Goal: Information Seeking & Learning: Check status

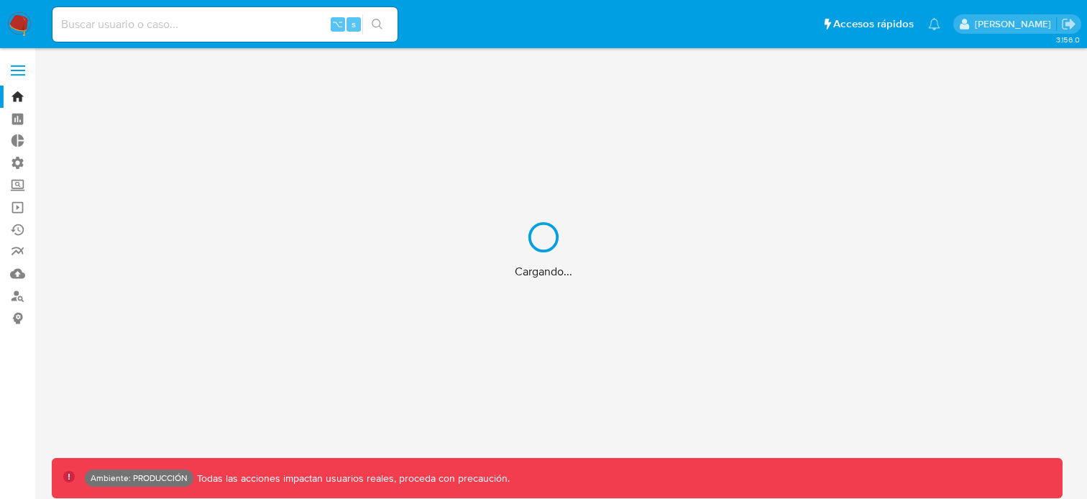
click at [18, 248] on div "Cargando..." at bounding box center [543, 249] width 1087 height 499
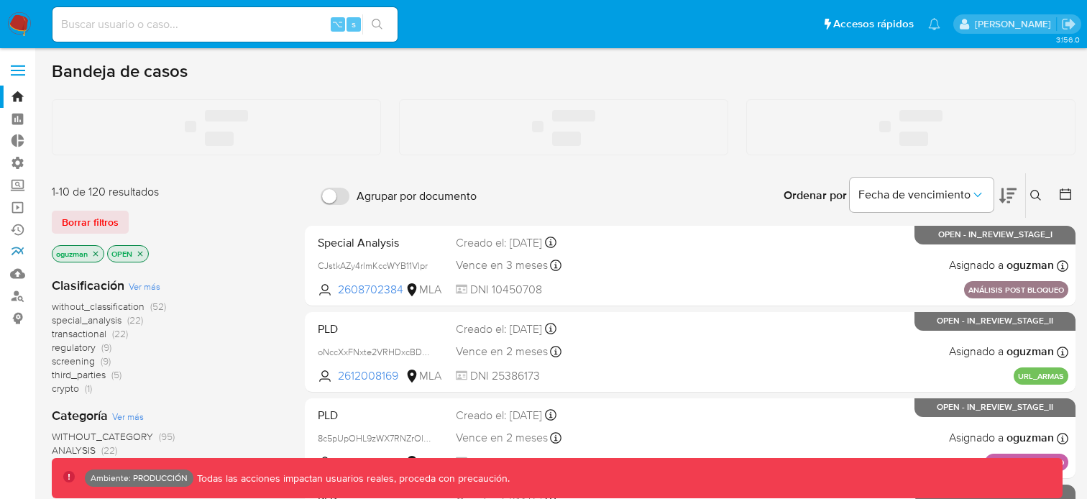
click at [18, 248] on link "Reportes" at bounding box center [85, 252] width 171 height 22
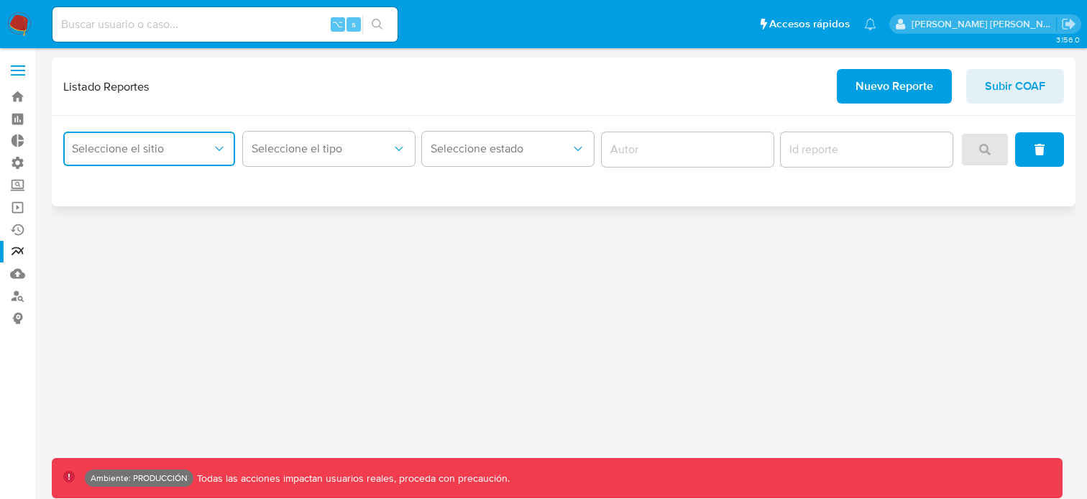
click at [185, 147] on span "Seleccione el sitio" at bounding box center [142, 149] width 140 height 14
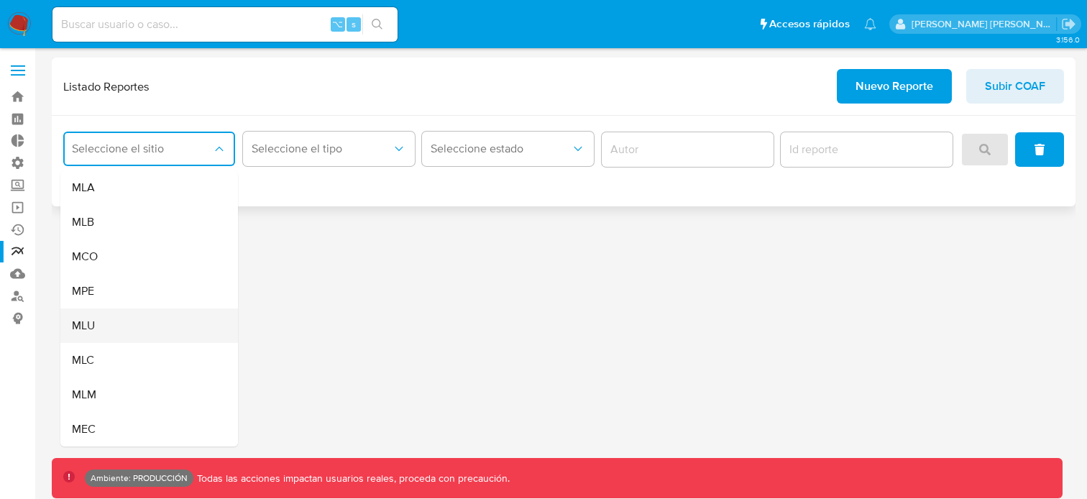
click at [160, 324] on div "MLU" at bounding box center [145, 325] width 146 height 35
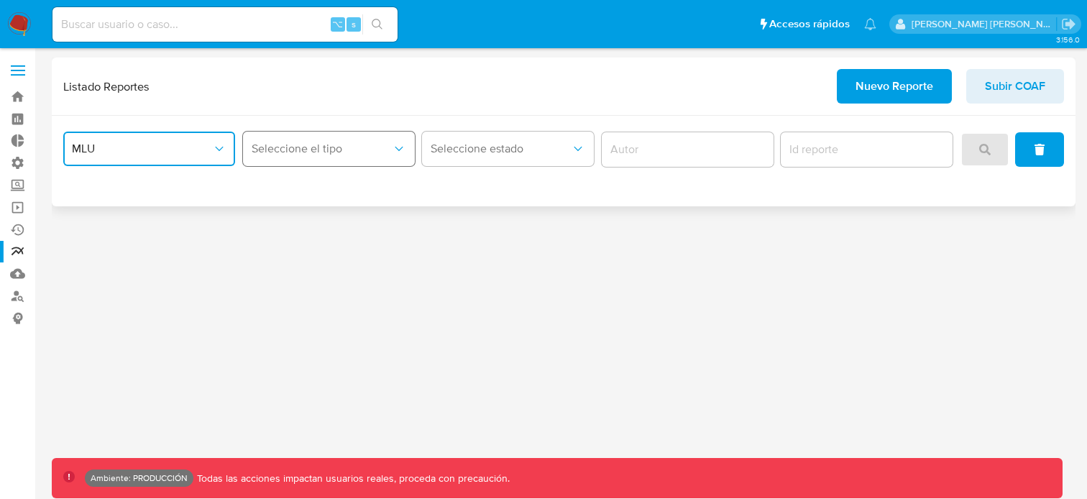
click at [341, 142] on span "Seleccione el tipo" at bounding box center [322, 149] width 140 height 14
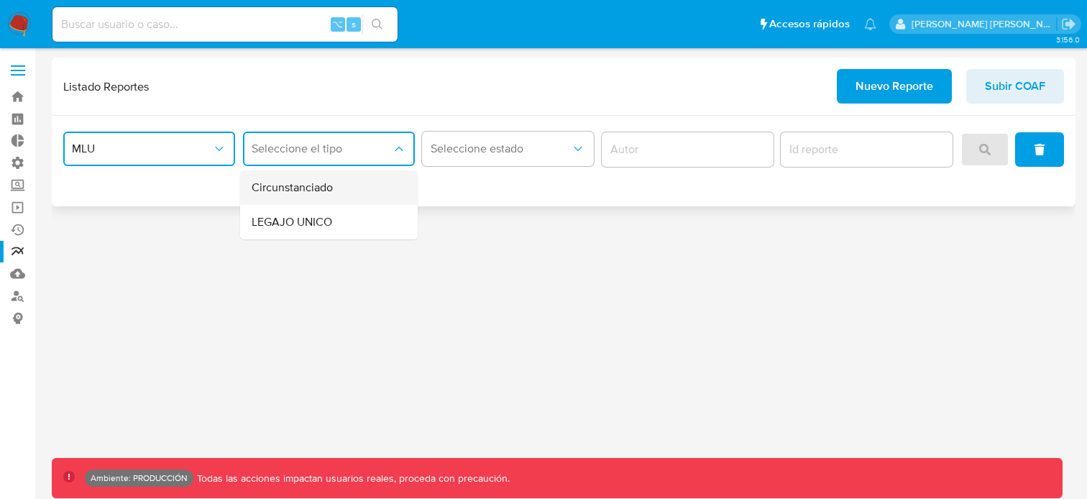
click at [348, 191] on div "Circunstanciado" at bounding box center [325, 187] width 146 height 35
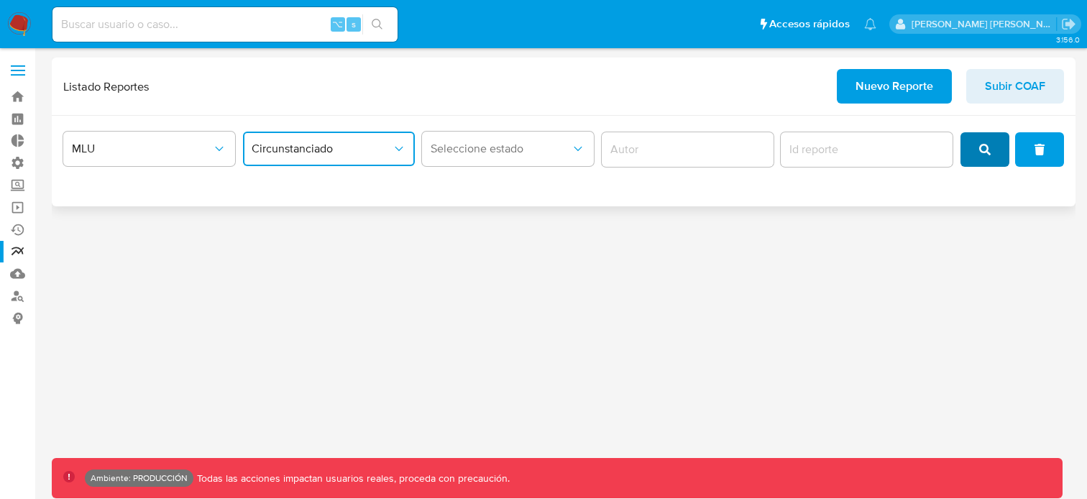
click at [969, 156] on button "search" at bounding box center [984, 149] width 49 height 35
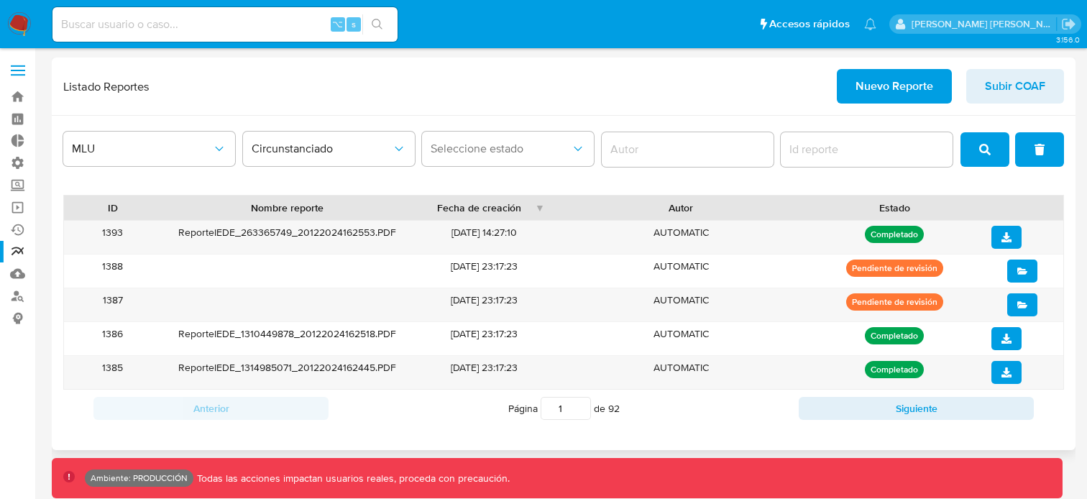
drag, startPoint x: 543, startPoint y: 208, endPoint x: 574, endPoint y: 211, distance: 31.1
click at [574, 211] on div "ID Nombre reporte Fecha de creación Autor Estado" at bounding box center [563, 208] width 999 height 24
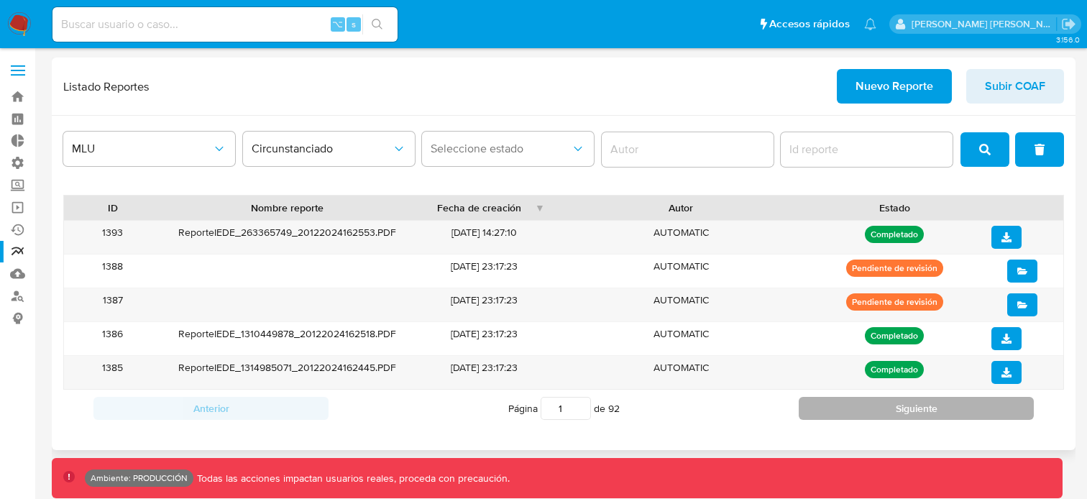
click at [850, 413] on button "Siguiente" at bounding box center [916, 408] width 235 height 23
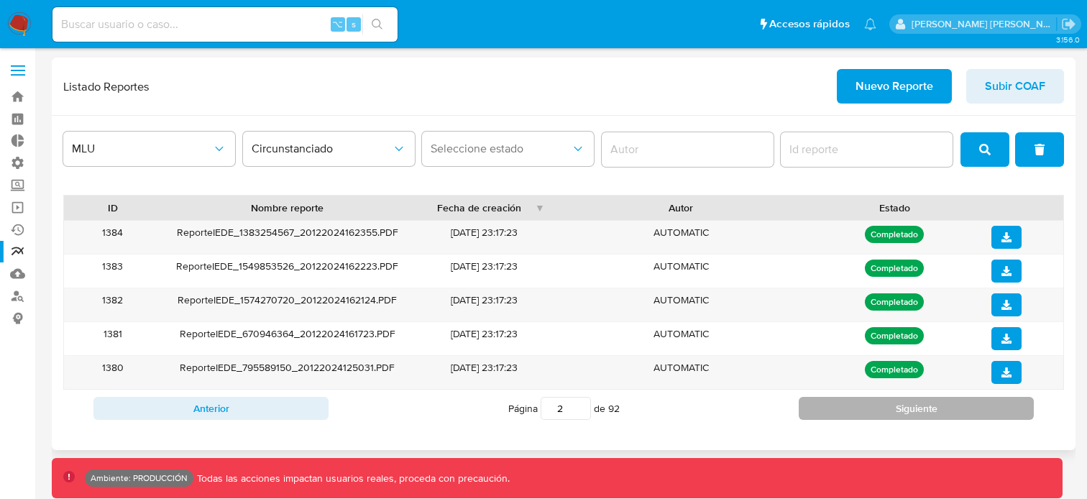
click at [850, 413] on button "Siguiente" at bounding box center [916, 408] width 235 height 23
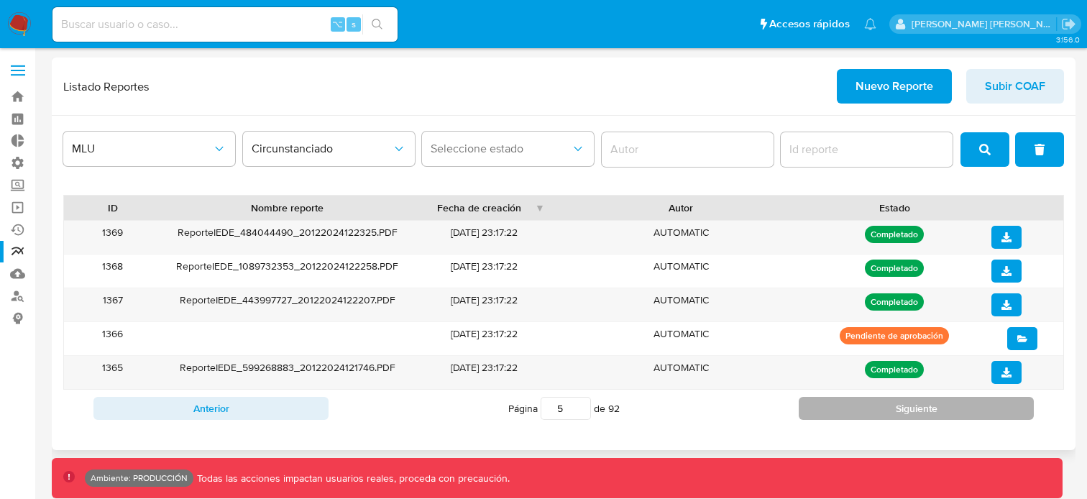
click at [850, 413] on button "Siguiente" at bounding box center [916, 408] width 235 height 23
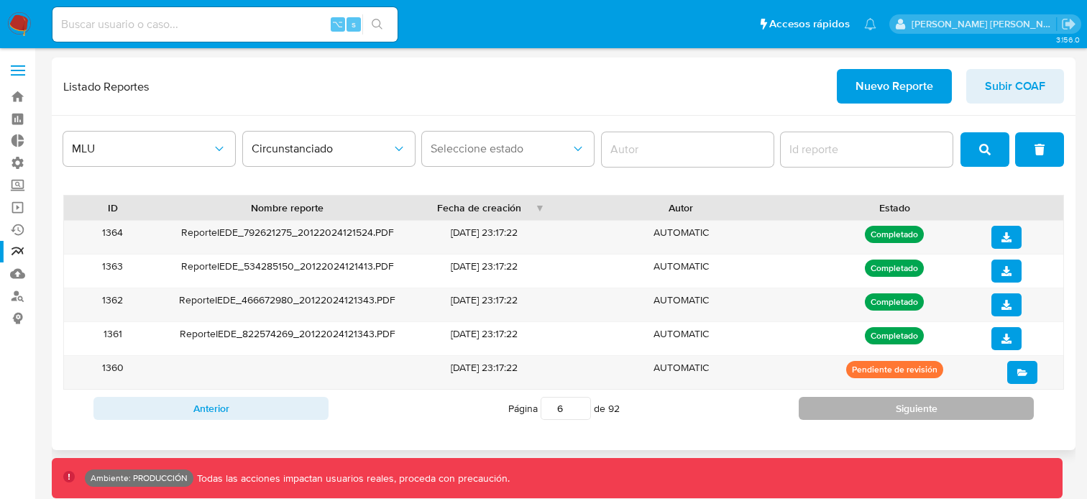
click at [850, 413] on button "Siguiente" at bounding box center [916, 408] width 235 height 23
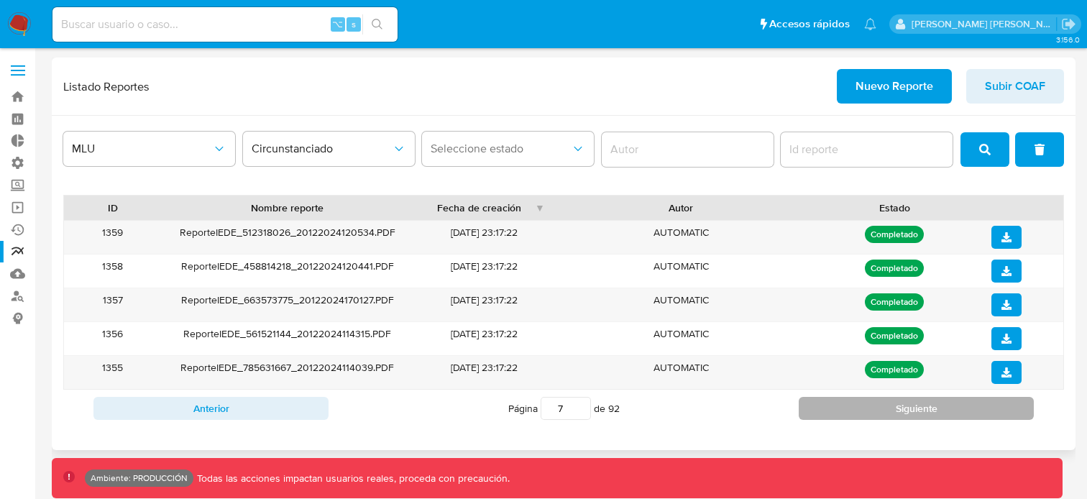
click at [850, 413] on button "Siguiente" at bounding box center [916, 408] width 235 height 23
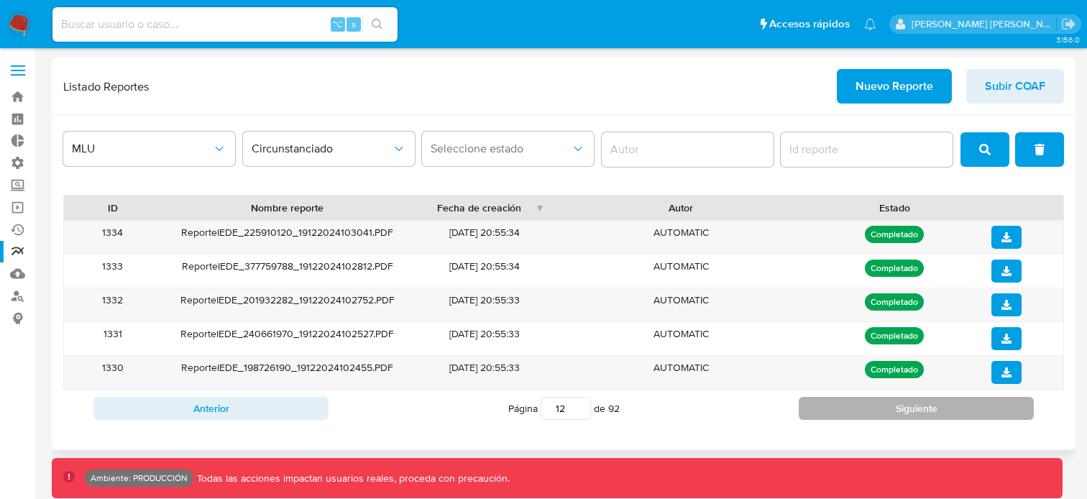
click at [850, 413] on button "Siguiente" at bounding box center [916, 408] width 235 height 23
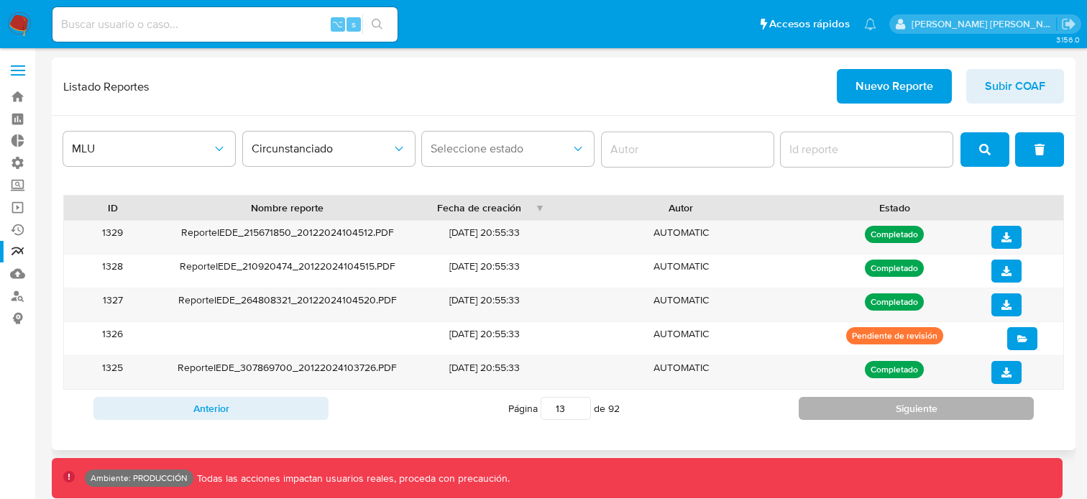
click at [850, 413] on button "Siguiente" at bounding box center [916, 408] width 235 height 23
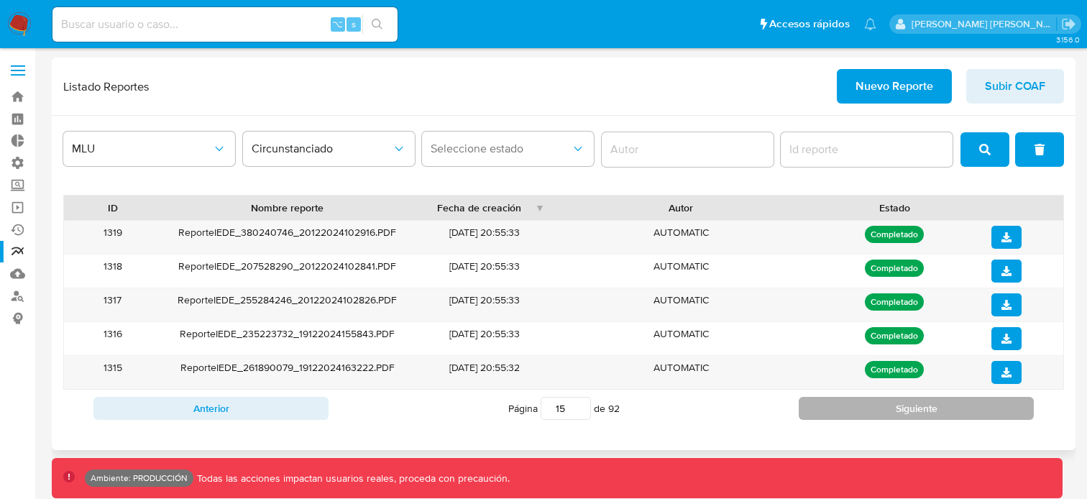
click at [850, 413] on button "Siguiente" at bounding box center [916, 408] width 235 height 23
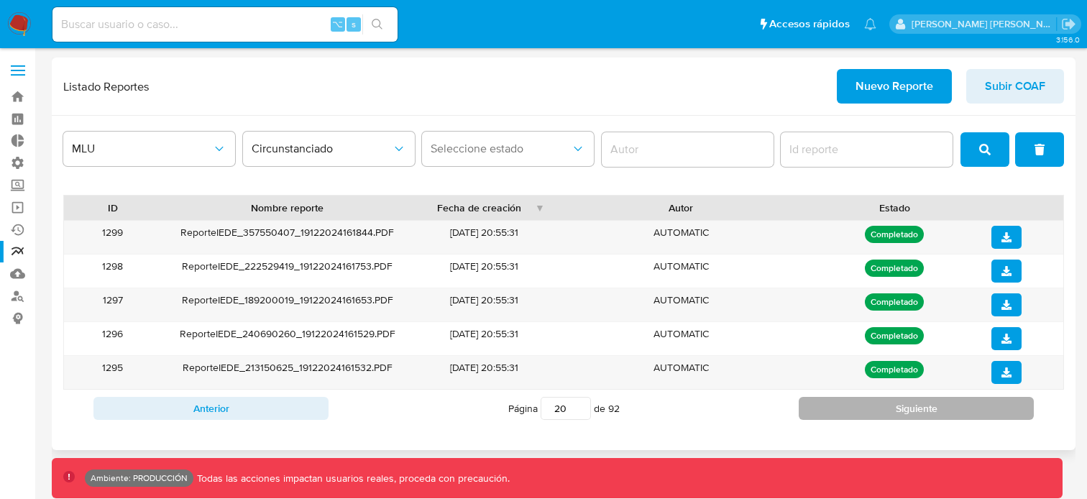
click at [850, 413] on button "Siguiente" at bounding box center [916, 408] width 235 height 23
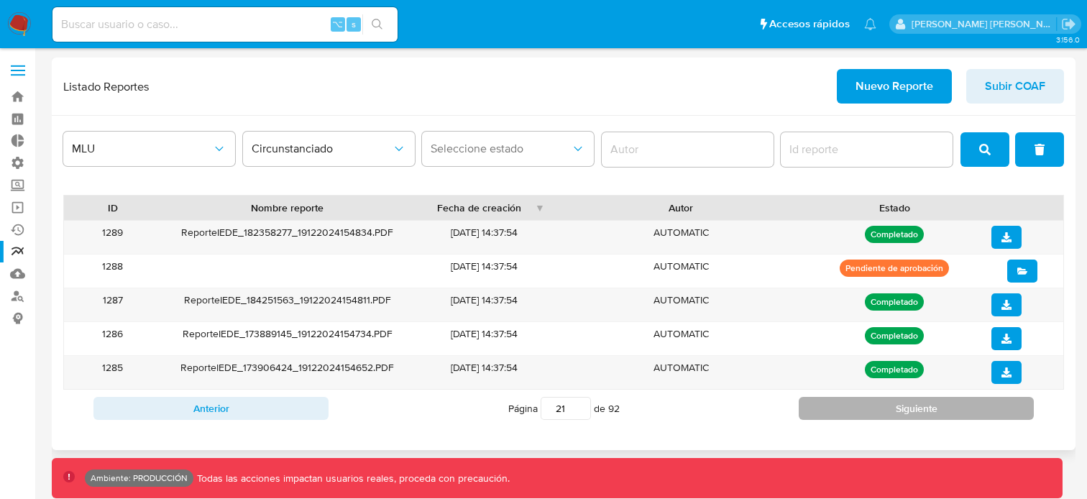
click at [850, 413] on button "Siguiente" at bounding box center [916, 408] width 235 height 23
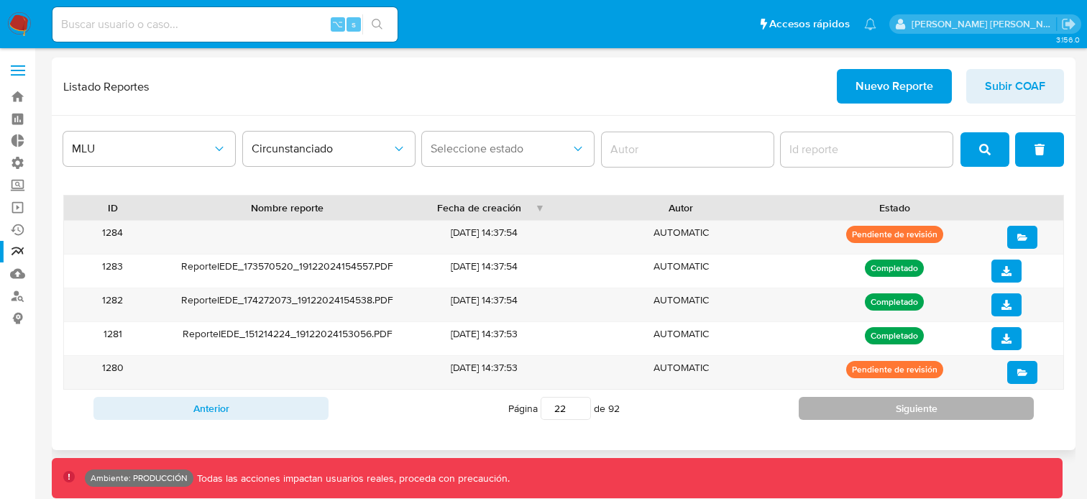
click at [850, 413] on button "Siguiente" at bounding box center [916, 408] width 235 height 23
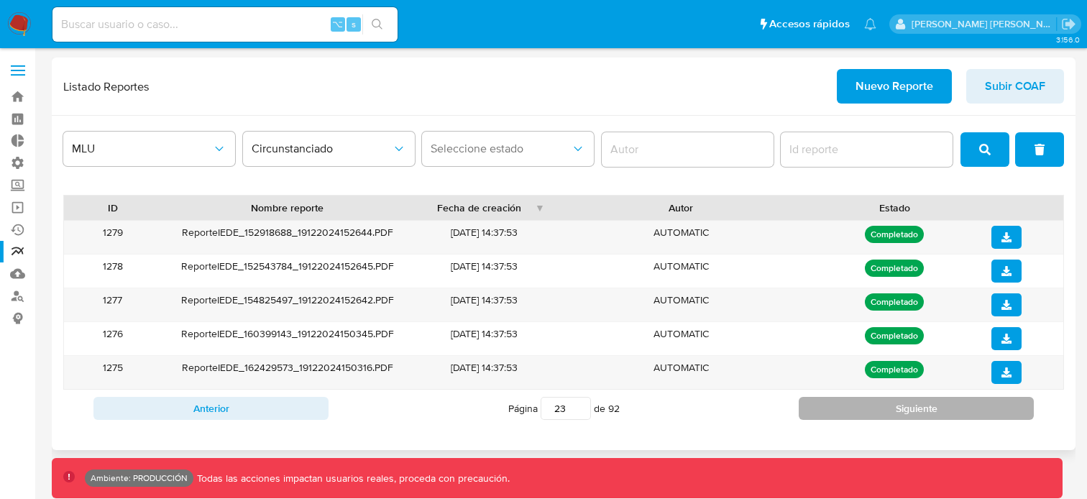
click at [850, 413] on button "Siguiente" at bounding box center [916, 408] width 235 height 23
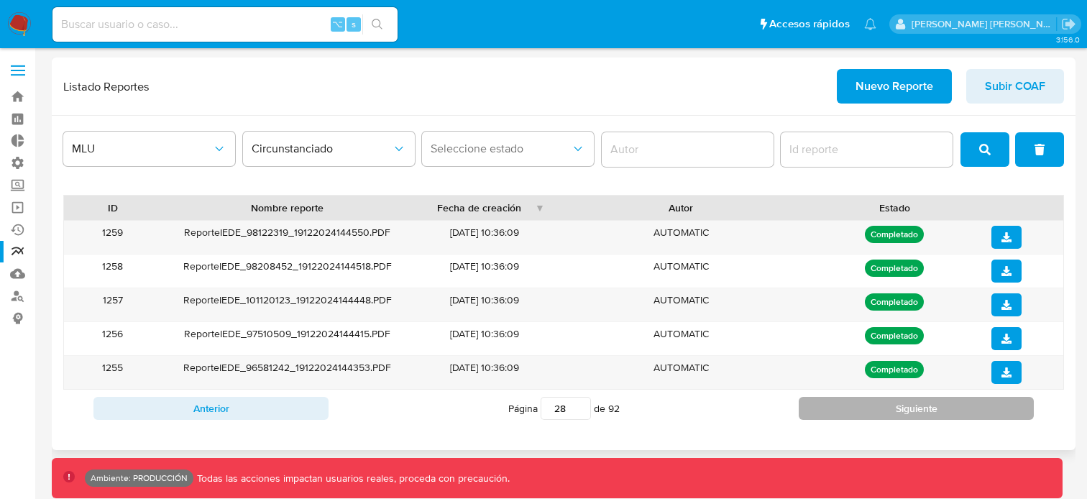
click at [850, 413] on button "Siguiente" at bounding box center [916, 408] width 235 height 23
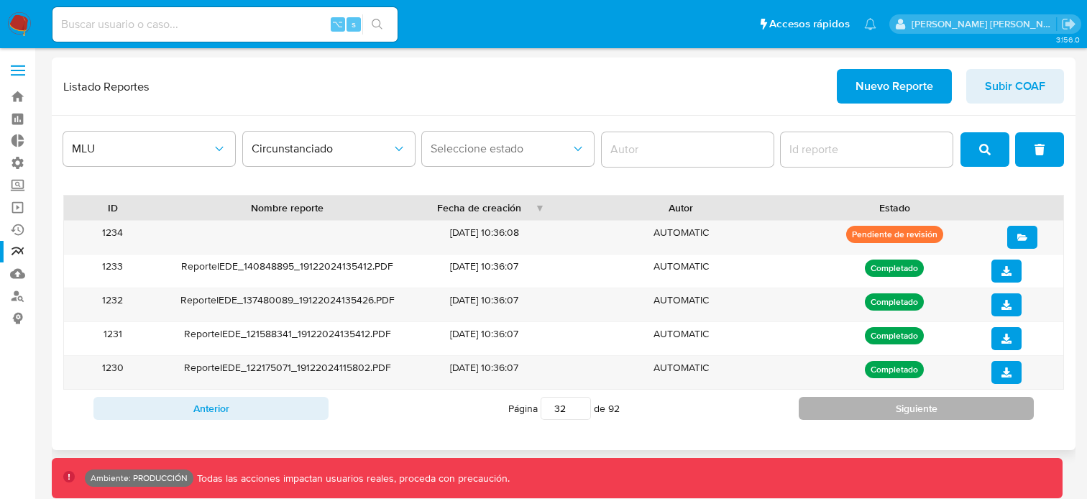
click at [850, 413] on button "Siguiente" at bounding box center [916, 408] width 235 height 23
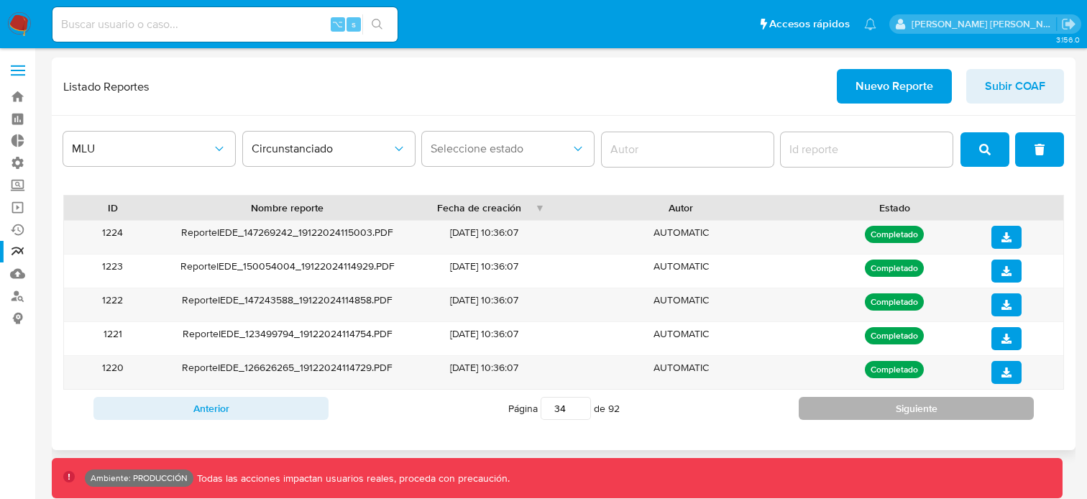
click at [850, 413] on button "Siguiente" at bounding box center [916, 408] width 235 height 23
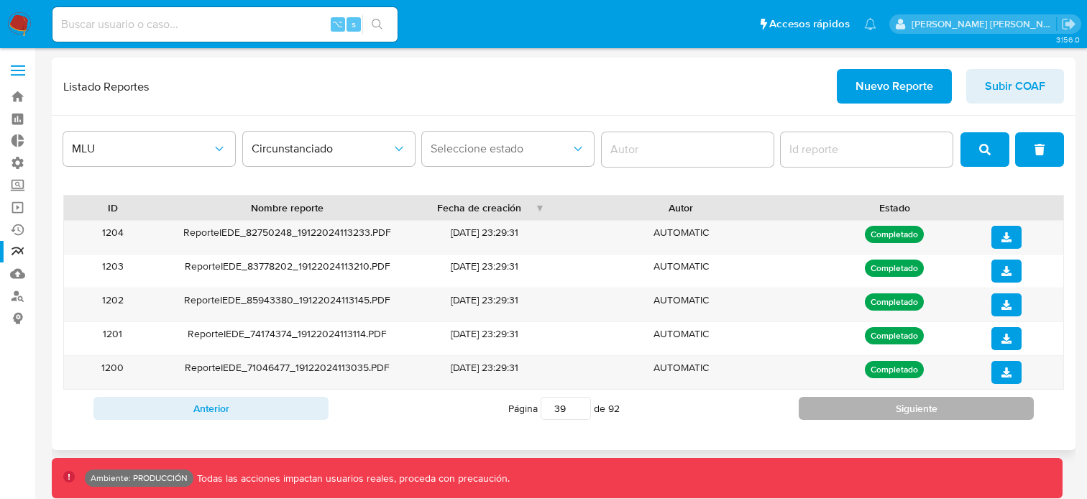
click at [850, 413] on button "Siguiente" at bounding box center [916, 408] width 235 height 23
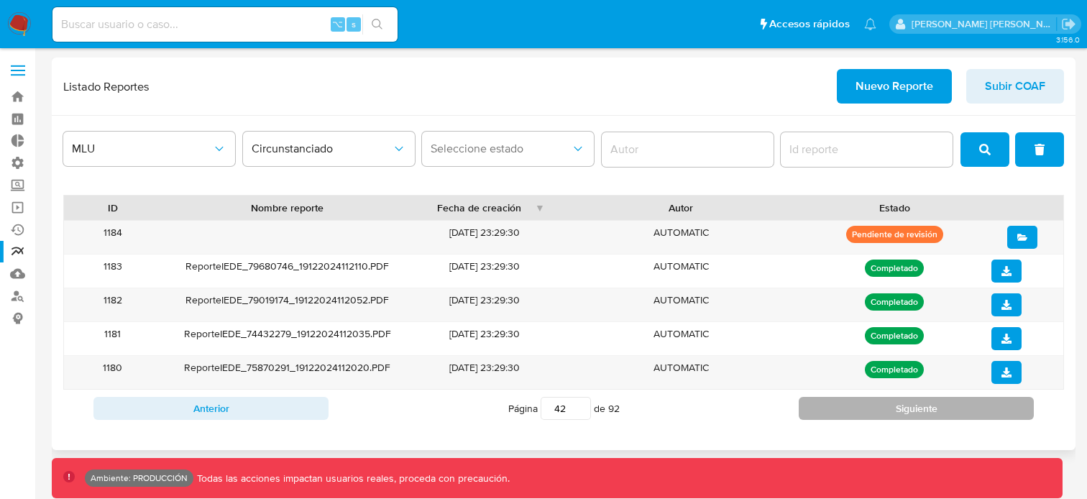
click at [850, 413] on button "Siguiente" at bounding box center [916, 408] width 235 height 23
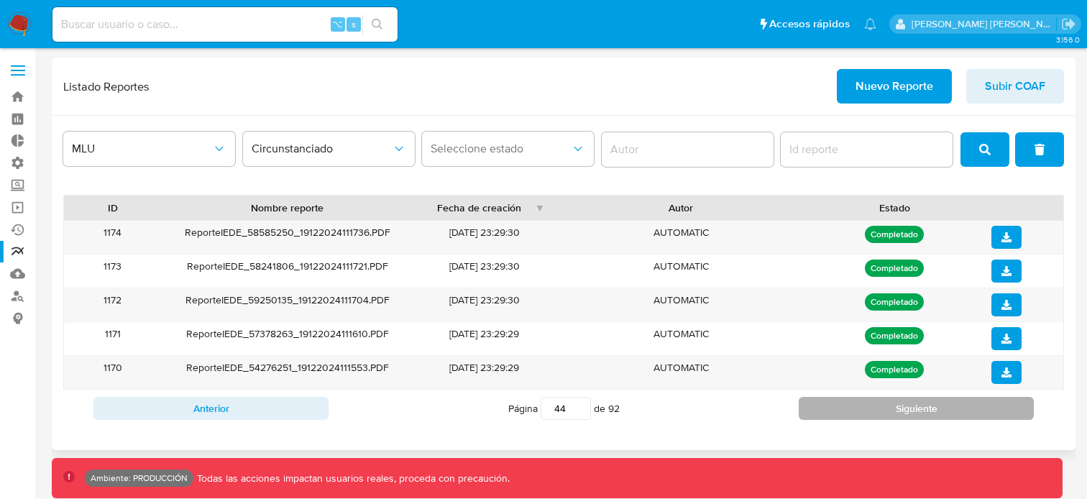
click at [850, 413] on button "Siguiente" at bounding box center [916, 408] width 235 height 23
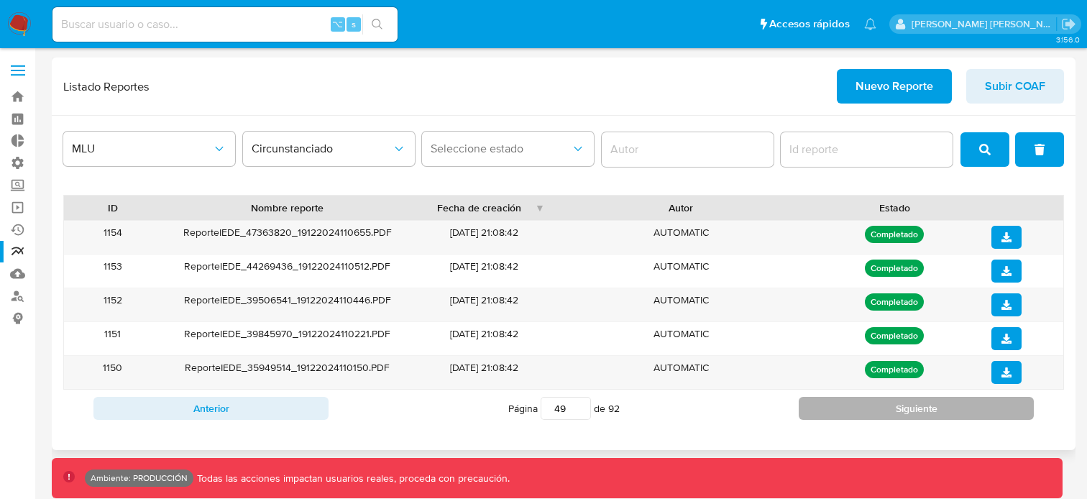
click at [850, 413] on button "Siguiente" at bounding box center [916, 408] width 235 height 23
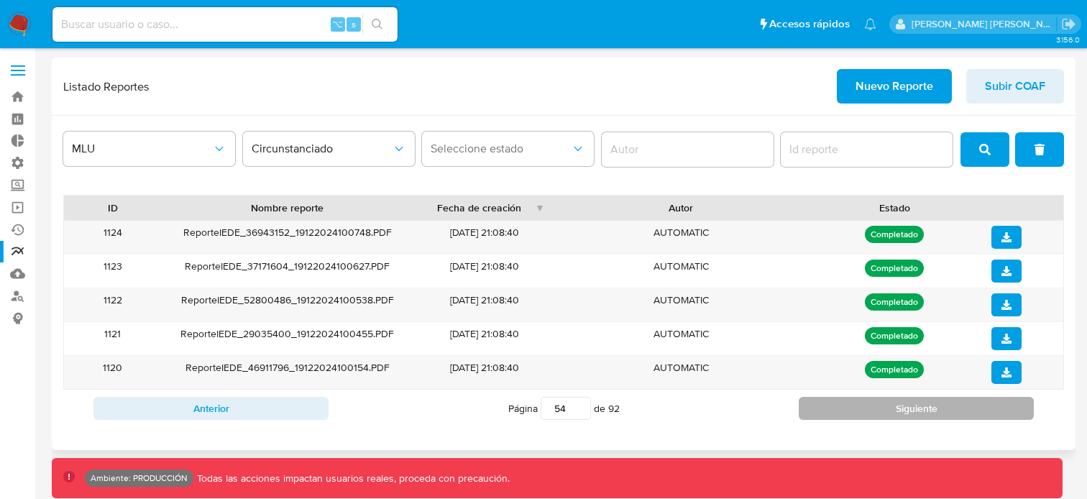
click at [850, 413] on button "Siguiente" at bounding box center [916, 408] width 235 height 23
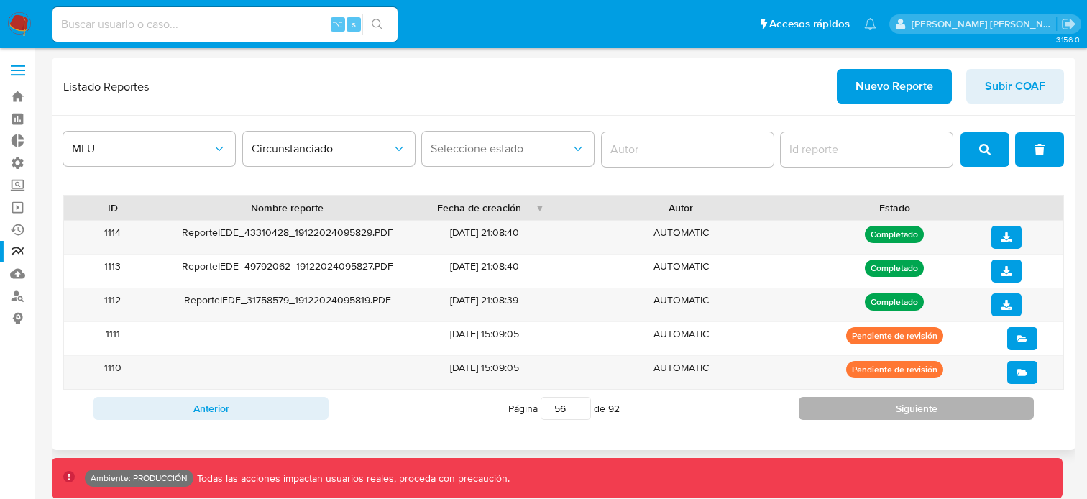
click at [850, 413] on button "Siguiente" at bounding box center [916, 408] width 235 height 23
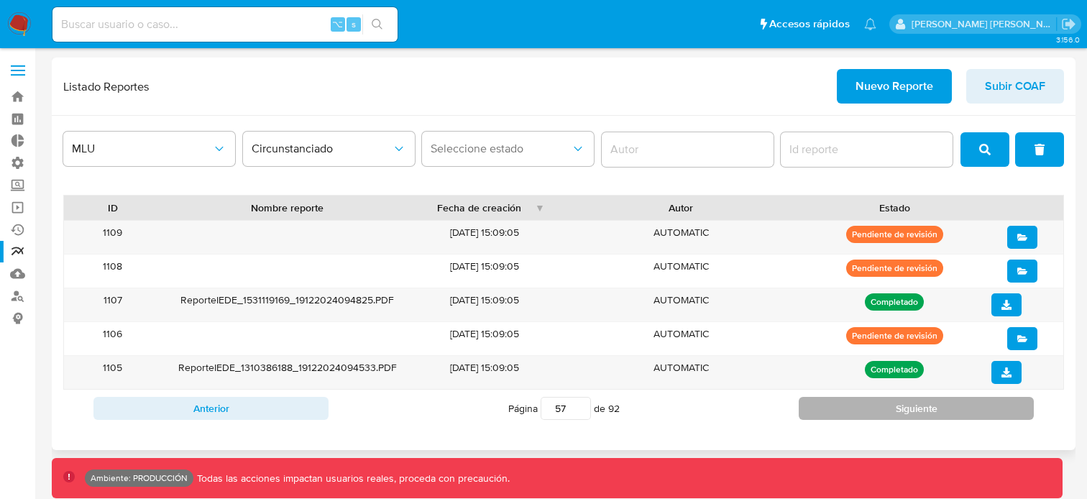
click at [850, 413] on button "Siguiente" at bounding box center [916, 408] width 235 height 23
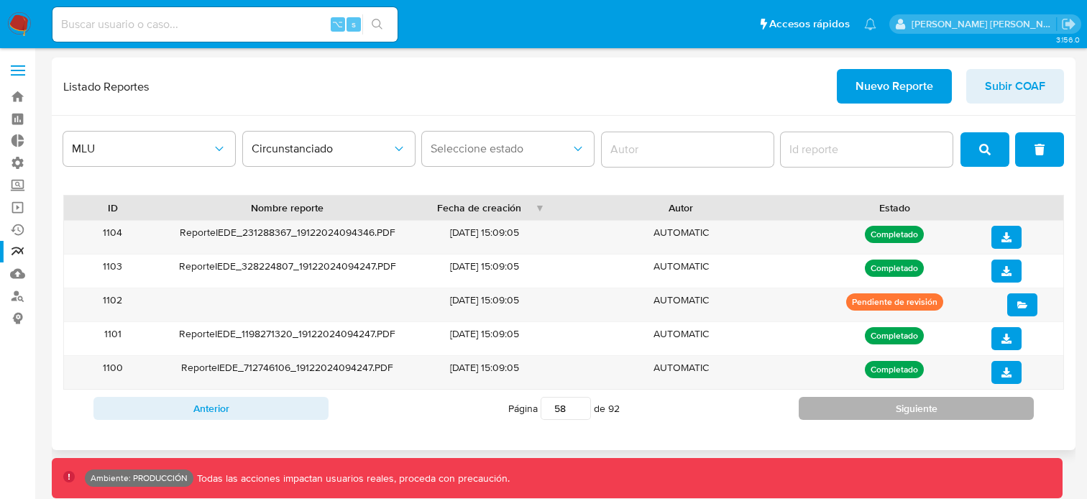
click at [850, 413] on button "Siguiente" at bounding box center [916, 408] width 235 height 23
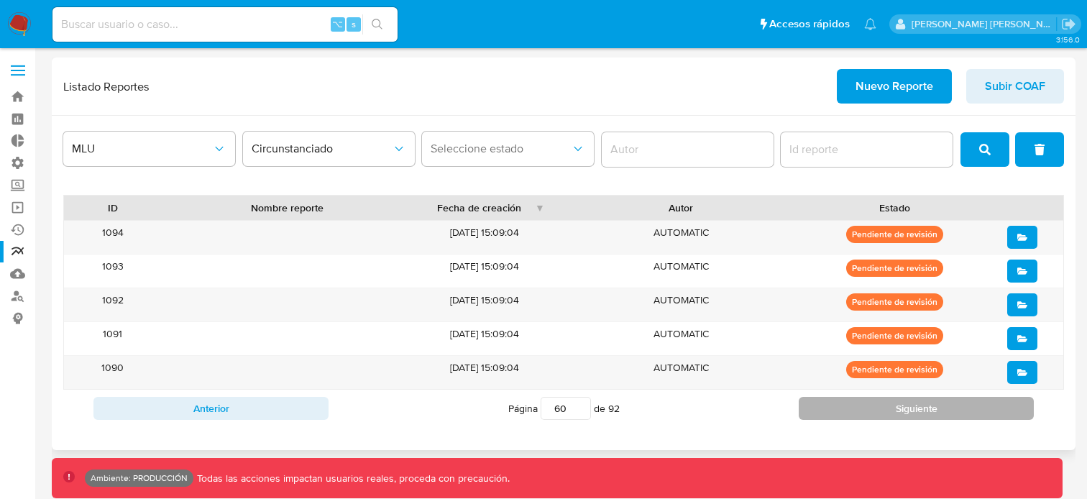
click at [850, 413] on button "Siguiente" at bounding box center [916, 408] width 235 height 23
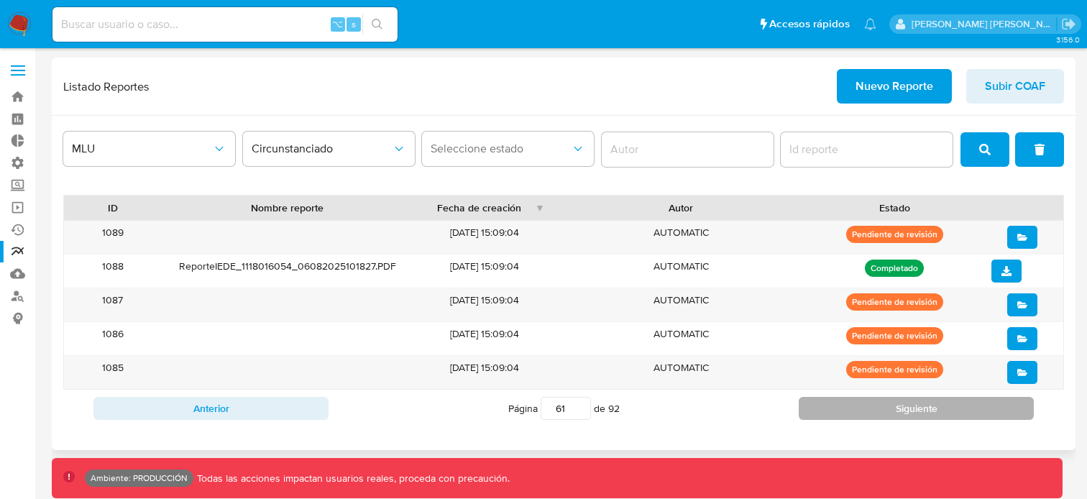
click at [850, 413] on button "Siguiente" at bounding box center [916, 408] width 235 height 23
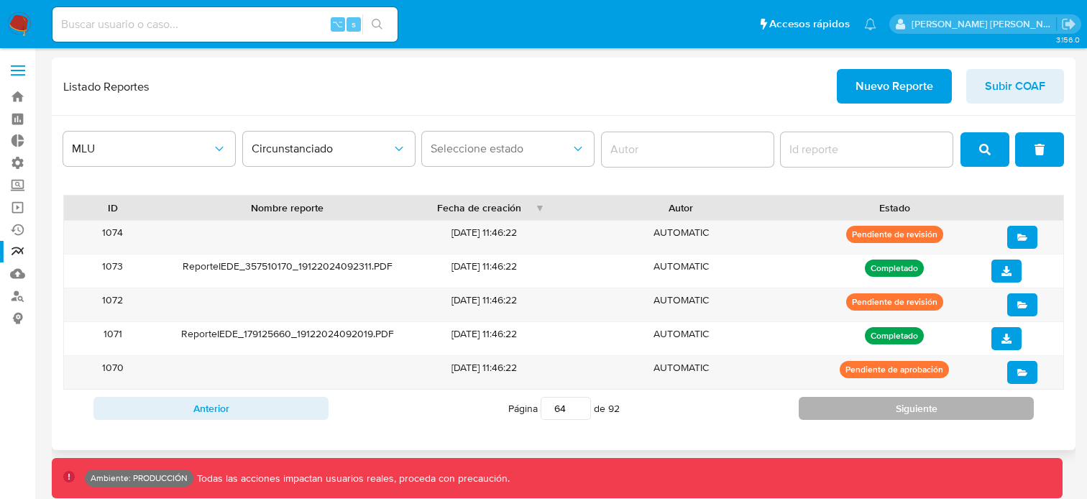
click at [850, 413] on button "Siguiente" at bounding box center [916, 408] width 235 height 23
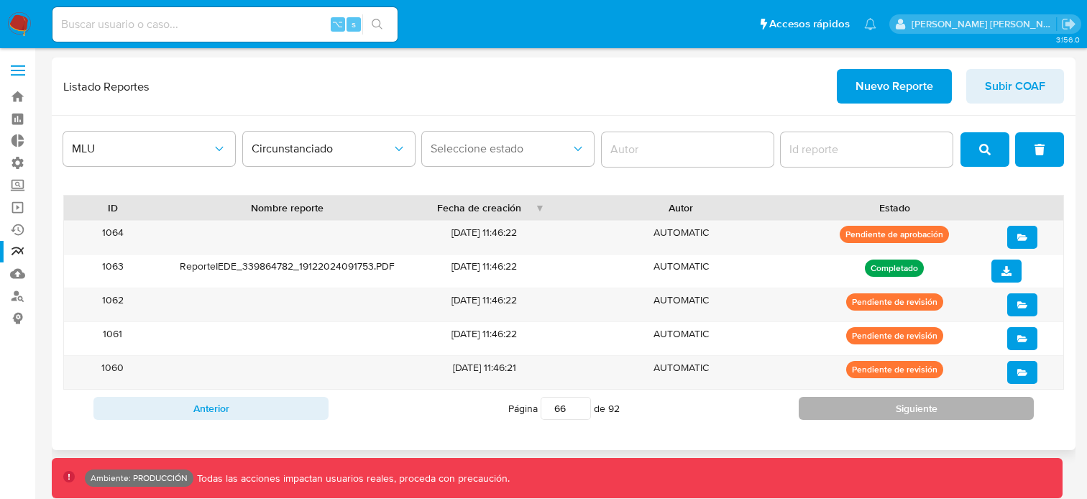
click at [850, 413] on button "Siguiente" at bounding box center [916, 408] width 235 height 23
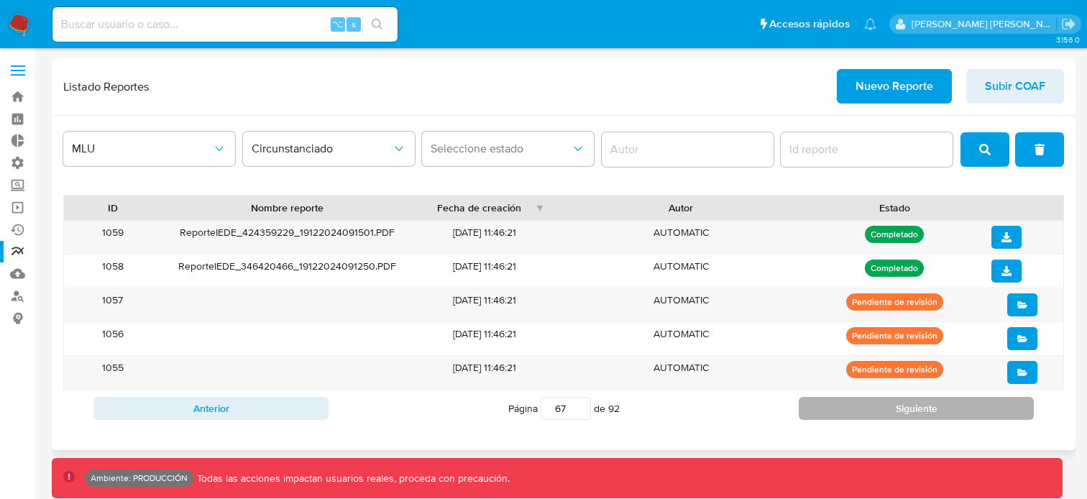
click at [850, 413] on button "Siguiente" at bounding box center [916, 408] width 235 height 23
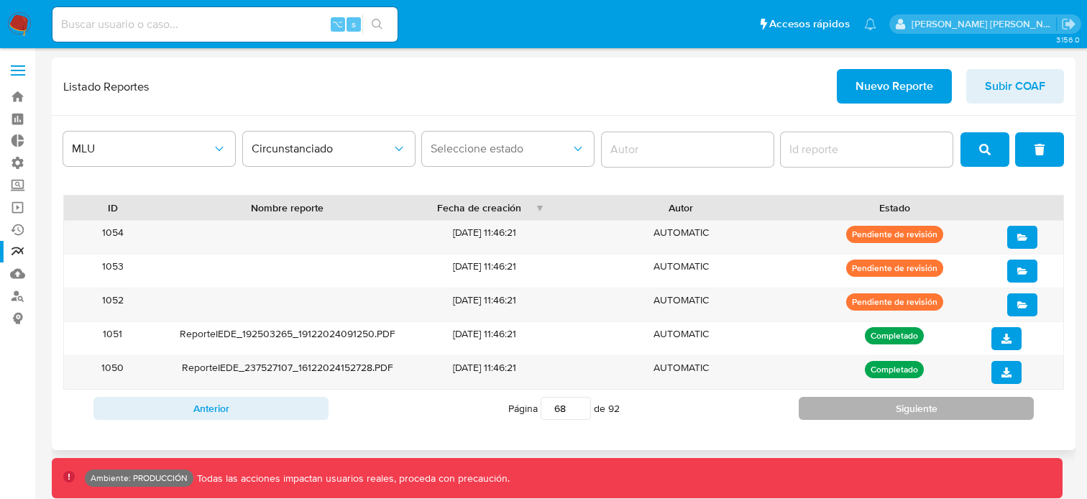
click at [850, 413] on button "Siguiente" at bounding box center [916, 408] width 235 height 23
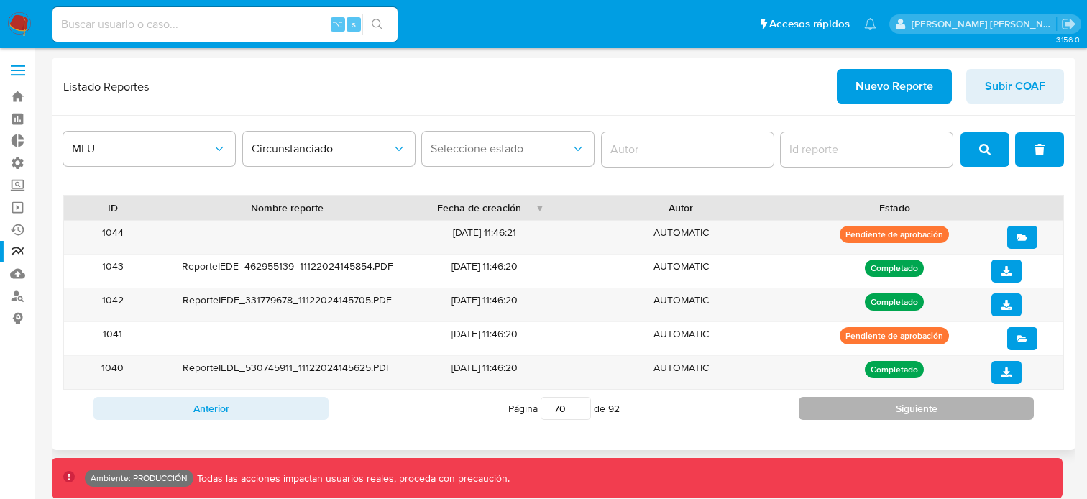
click at [850, 413] on button "Siguiente" at bounding box center [916, 408] width 235 height 23
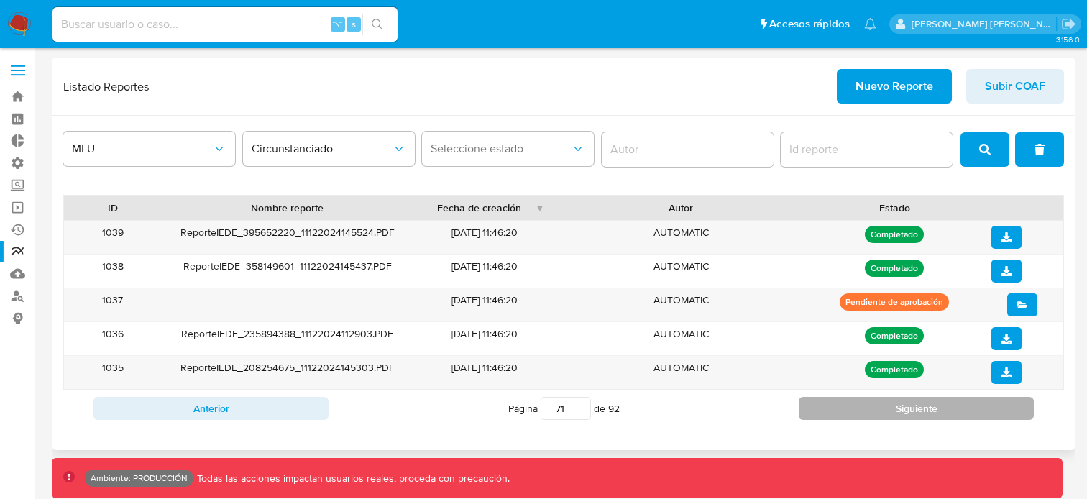
click at [850, 413] on button "Siguiente" at bounding box center [916, 408] width 235 height 23
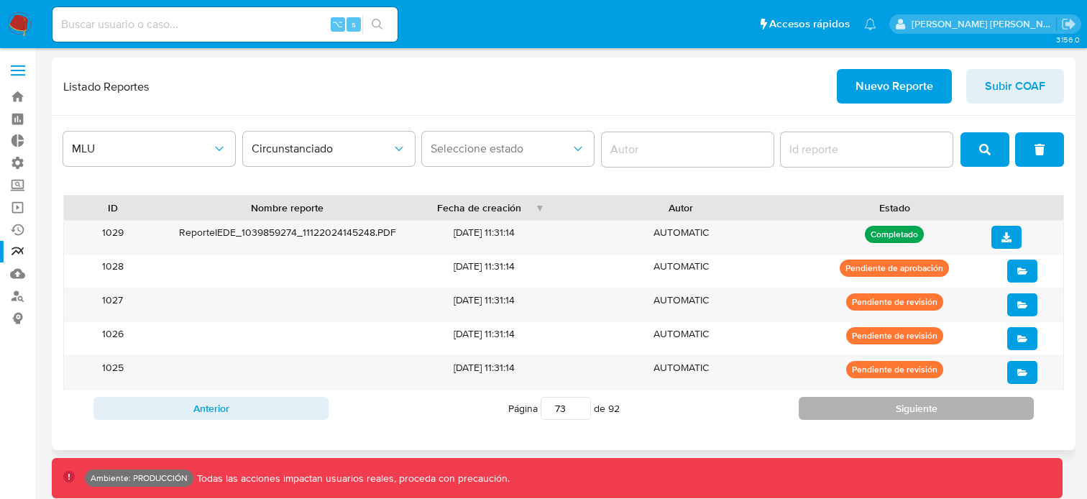
click at [850, 413] on button "Siguiente" at bounding box center [916, 408] width 235 height 23
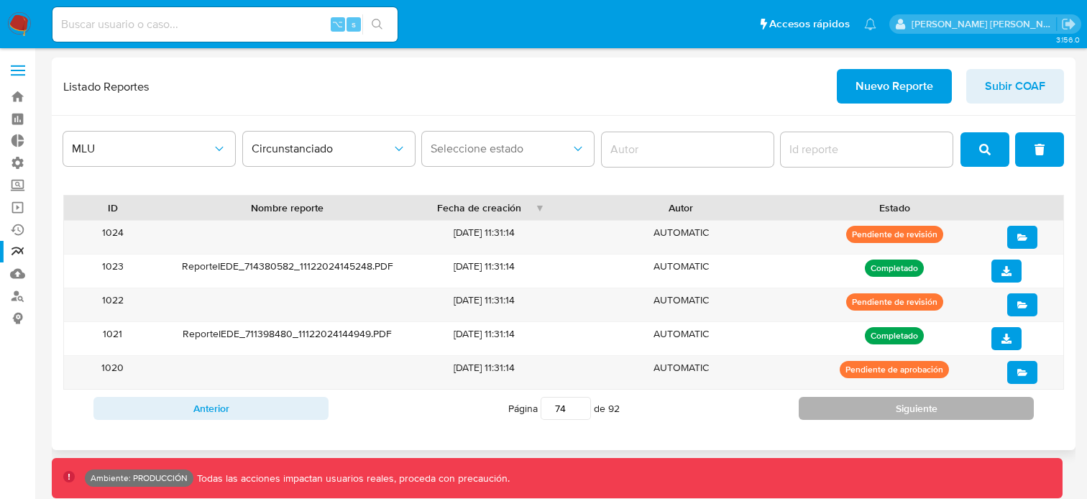
click at [850, 413] on button "Siguiente" at bounding box center [916, 408] width 235 height 23
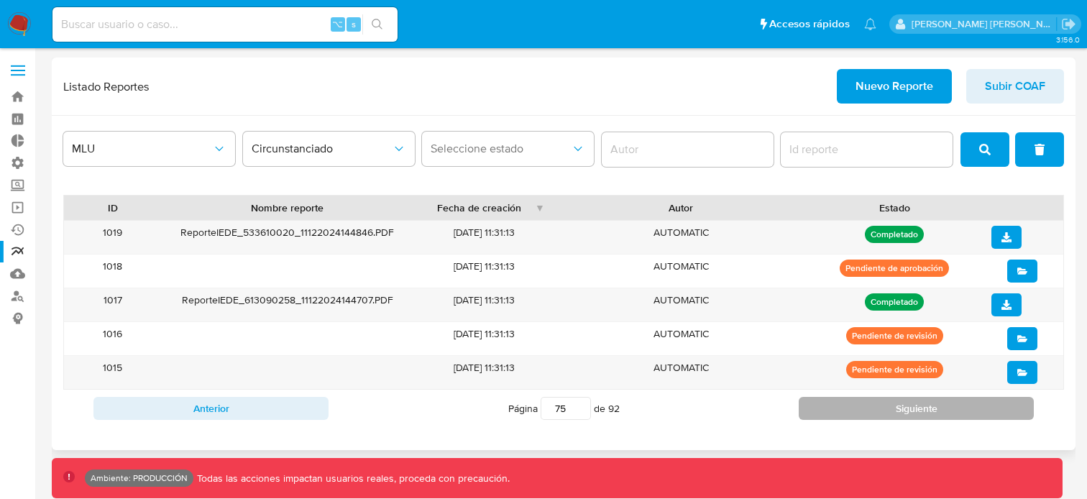
click at [850, 413] on button "Siguiente" at bounding box center [916, 408] width 235 height 23
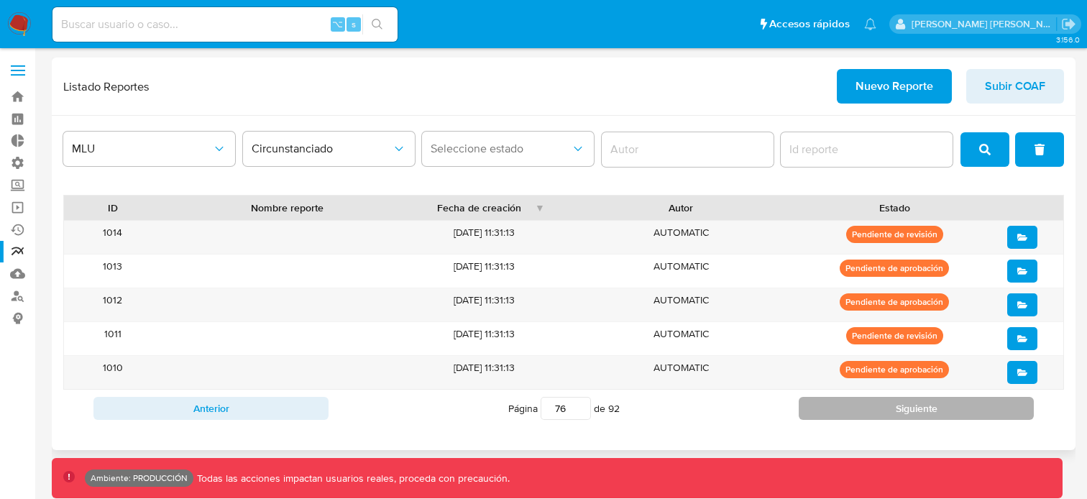
click at [850, 413] on button "Siguiente" at bounding box center [916, 408] width 235 height 23
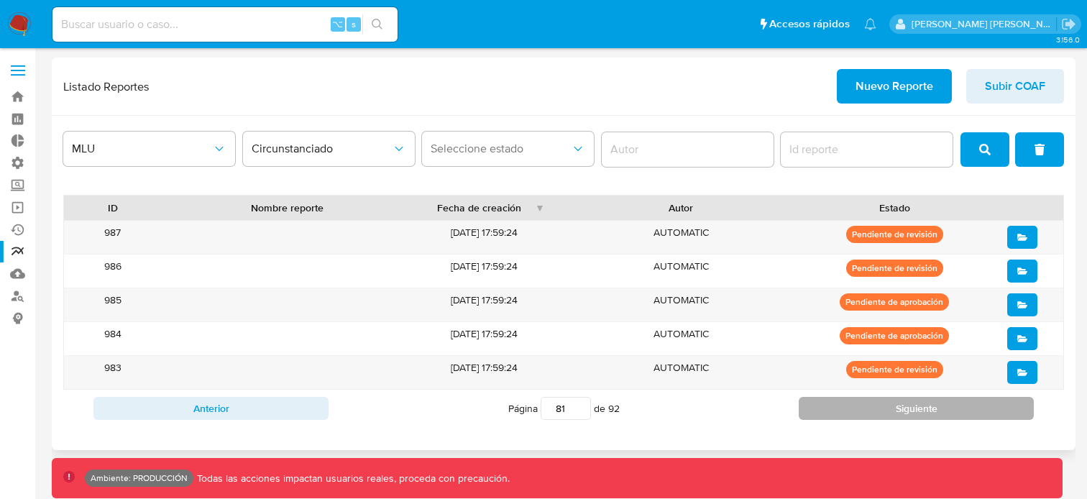
click at [850, 413] on button "Siguiente" at bounding box center [916, 408] width 235 height 23
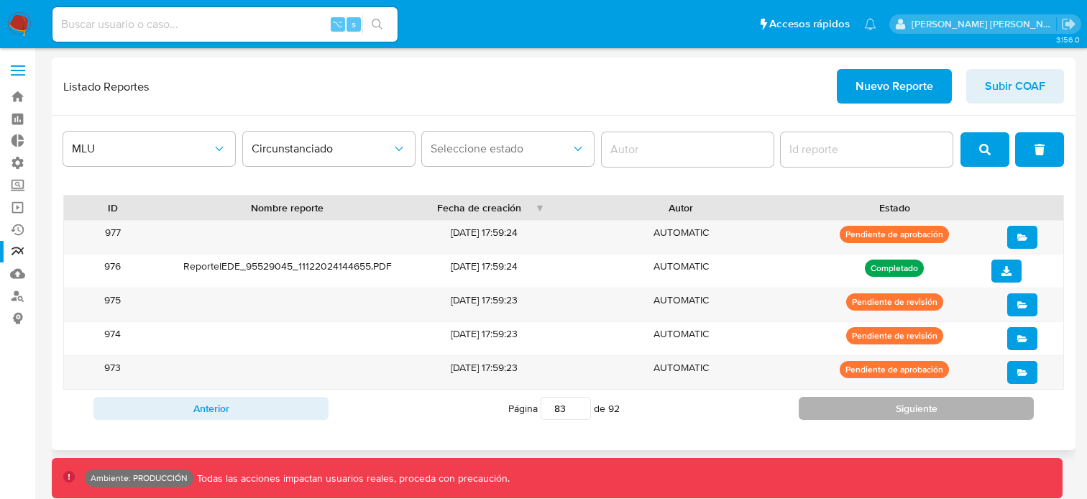
click at [850, 413] on button "Siguiente" at bounding box center [916, 408] width 235 height 23
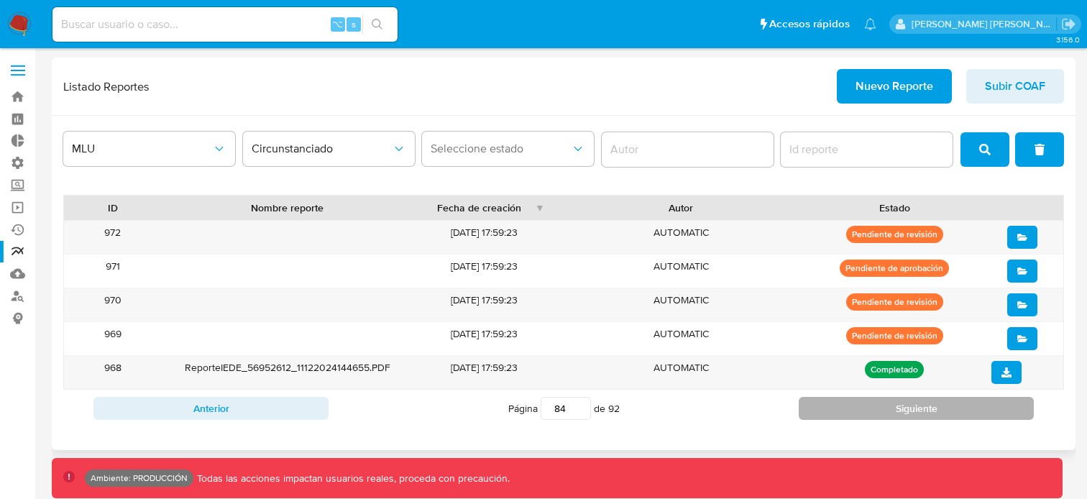
click at [850, 413] on button "Siguiente" at bounding box center [916, 408] width 235 height 23
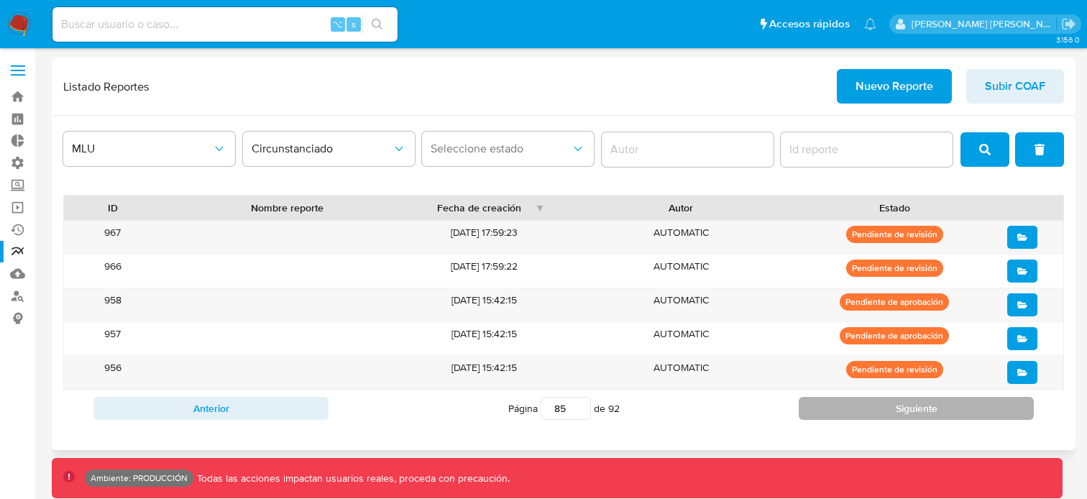
click at [850, 413] on button "Siguiente" at bounding box center [916, 408] width 235 height 23
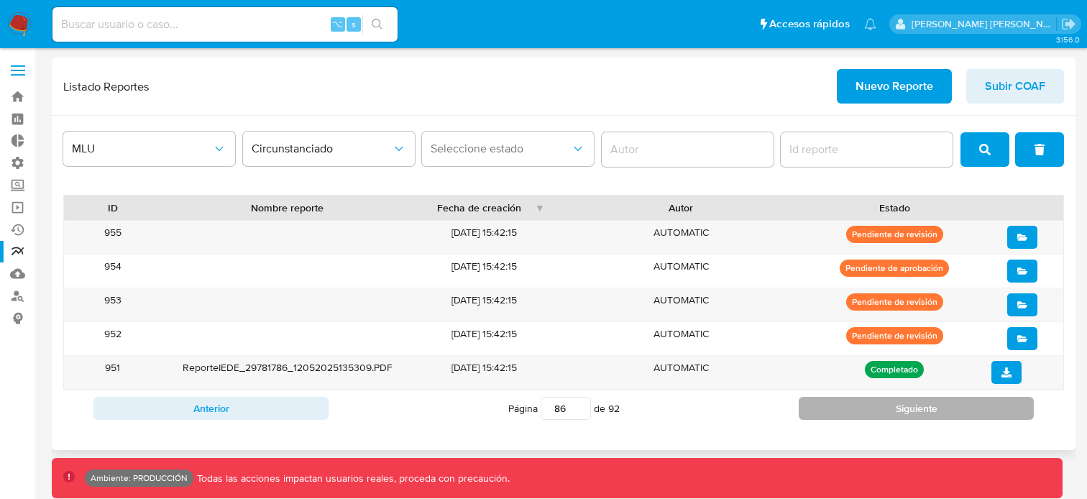
click at [850, 413] on button "Siguiente" at bounding box center [916, 408] width 235 height 23
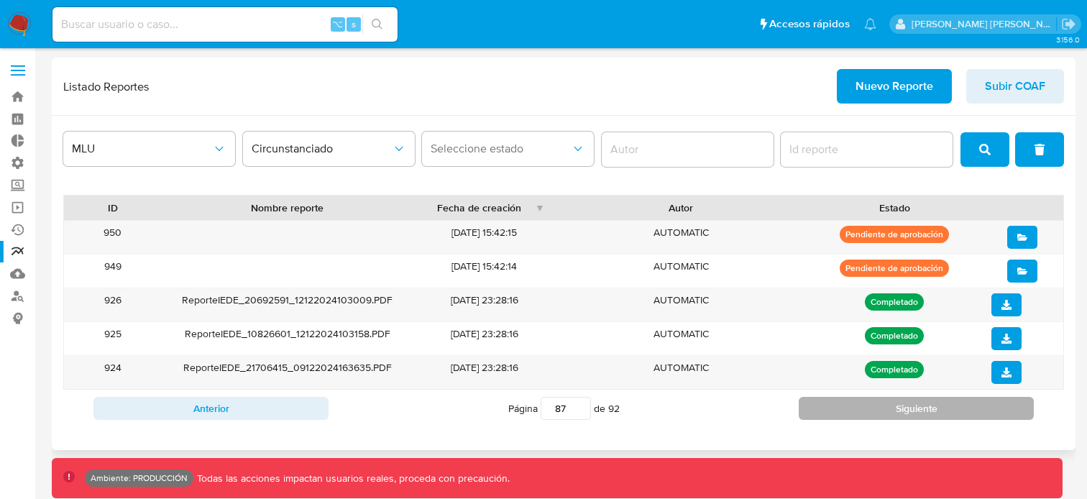
click at [850, 413] on button "Siguiente" at bounding box center [916, 408] width 235 height 23
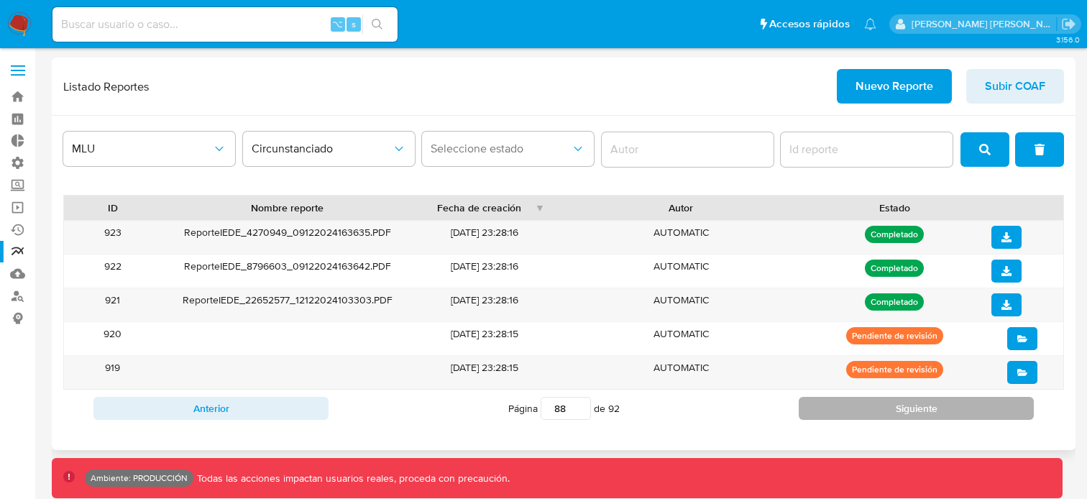
click at [850, 413] on button "Siguiente" at bounding box center [916, 408] width 235 height 23
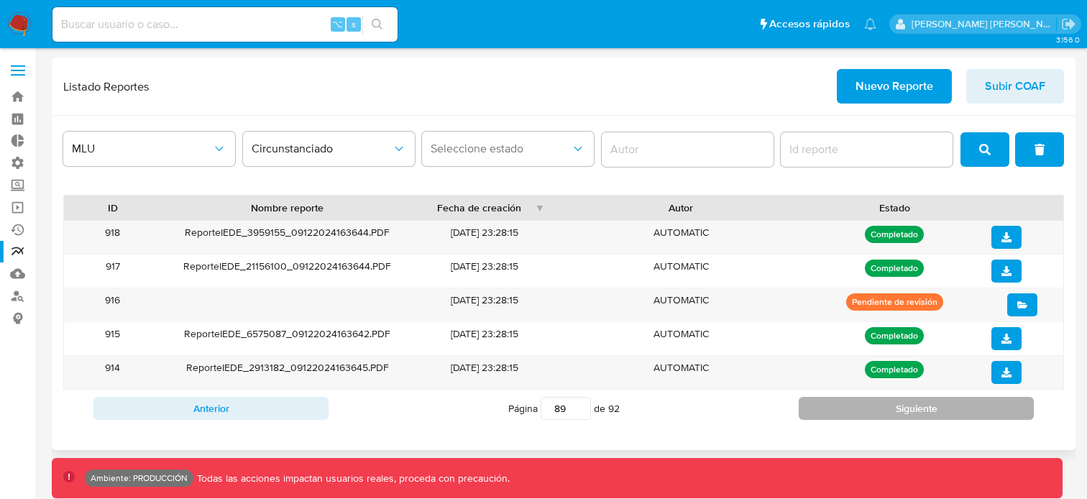
click at [850, 413] on button "Siguiente" at bounding box center [916, 408] width 235 height 23
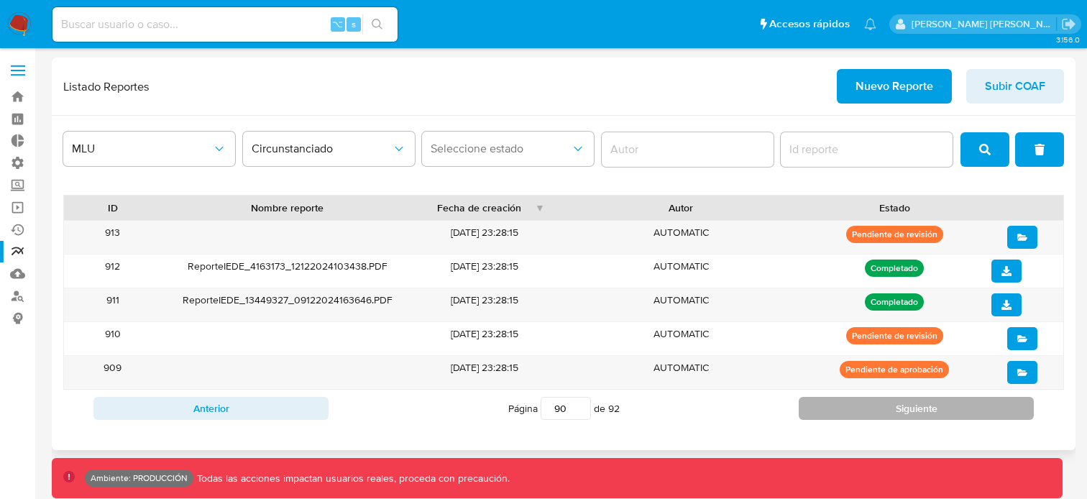
click at [850, 413] on button "Siguiente" at bounding box center [916, 408] width 235 height 23
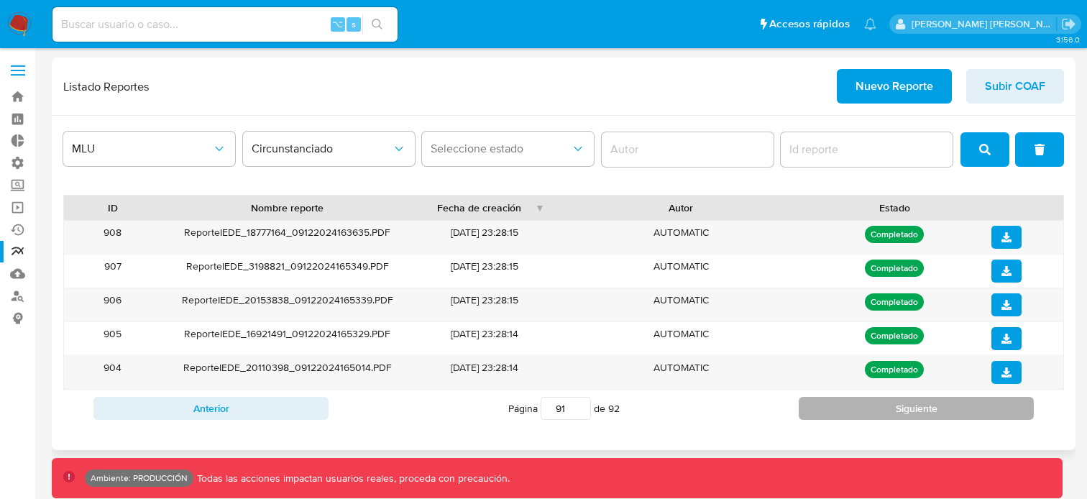
click at [850, 413] on button "Siguiente" at bounding box center [916, 408] width 235 height 23
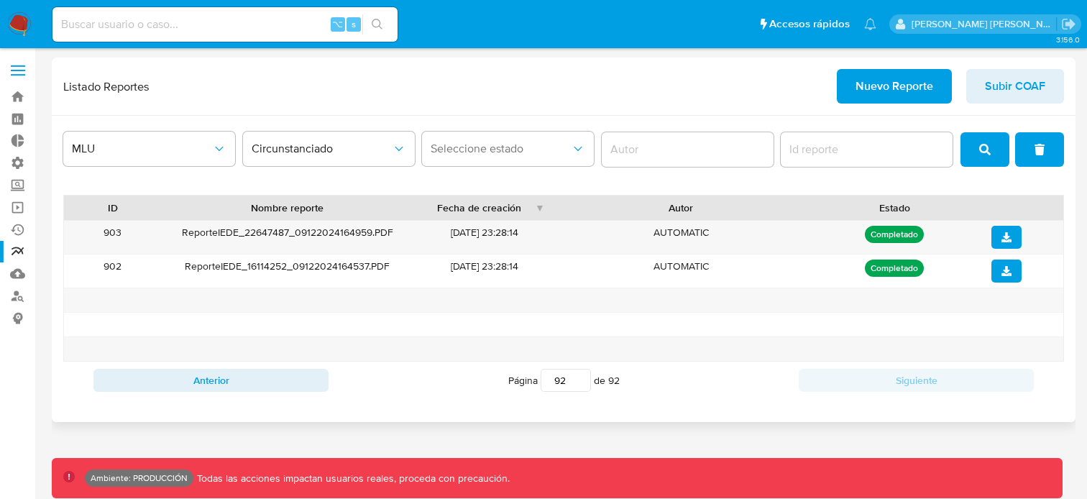
click at [850, 413] on div "MLU Circunstanciado Seleccione estado ID Nombre reporte Fecha de creación Autor…" at bounding box center [564, 269] width 1024 height 306
click at [787, 395] on div "Anterior Página 92 de 92 Siguiente" at bounding box center [563, 380] width 1001 height 37
click at [561, 380] on input "92" at bounding box center [566, 380] width 50 height 23
type input "1"
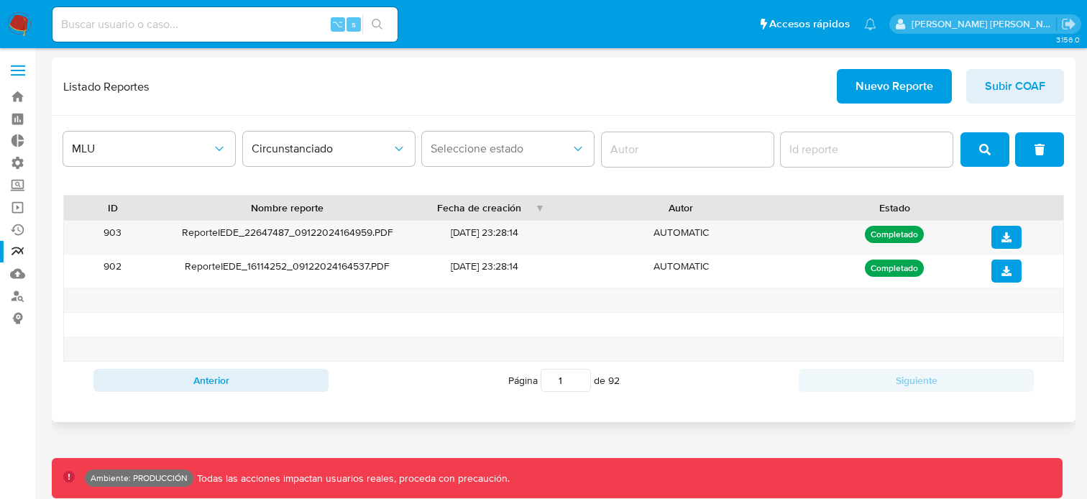
click at [839, 378] on div "ID Nombre reporte Fecha de creación Autor Estado 903 ReporteIEDE_22647487_09122…" at bounding box center [563, 297] width 1001 height 204
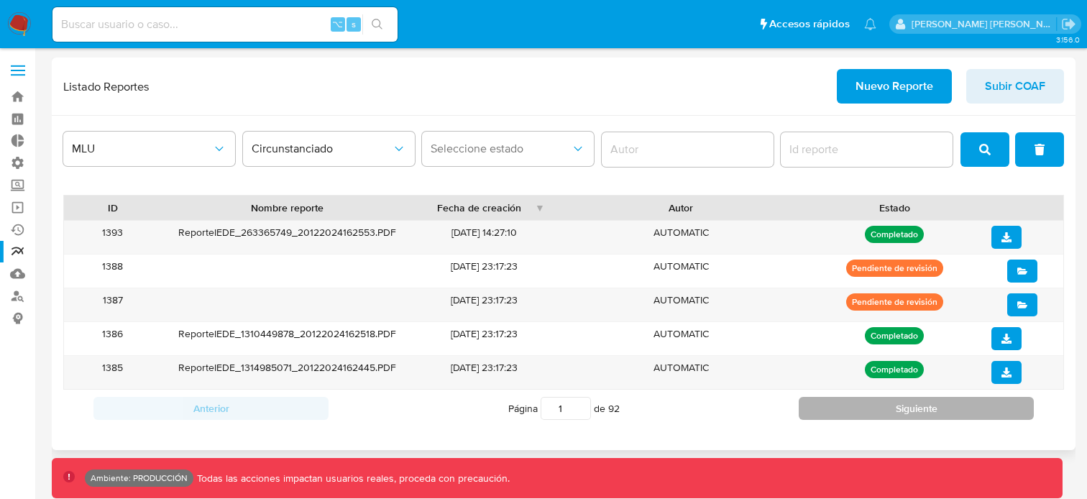
click at [883, 413] on button "Siguiente" at bounding box center [916, 408] width 235 height 23
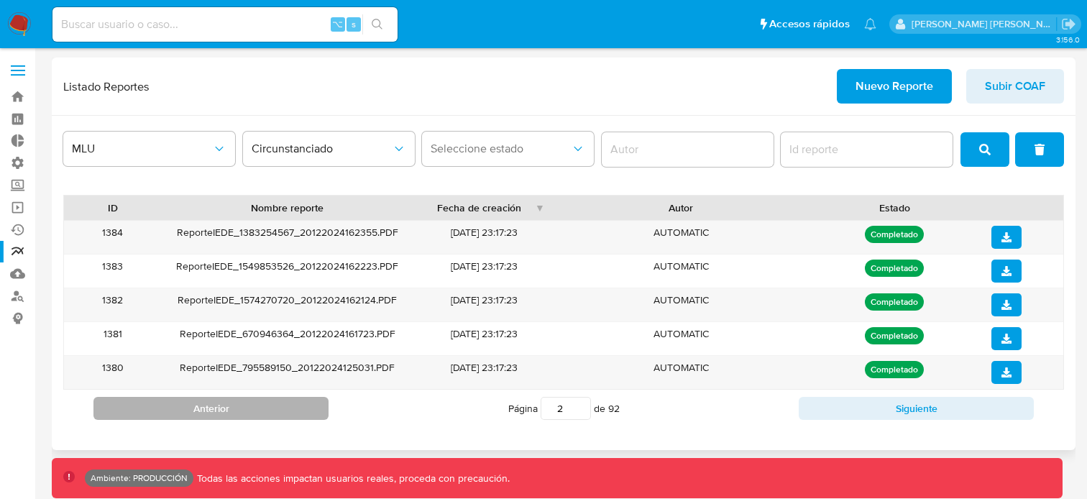
click at [285, 410] on button "Anterior" at bounding box center [210, 408] width 235 height 23
type input "1"
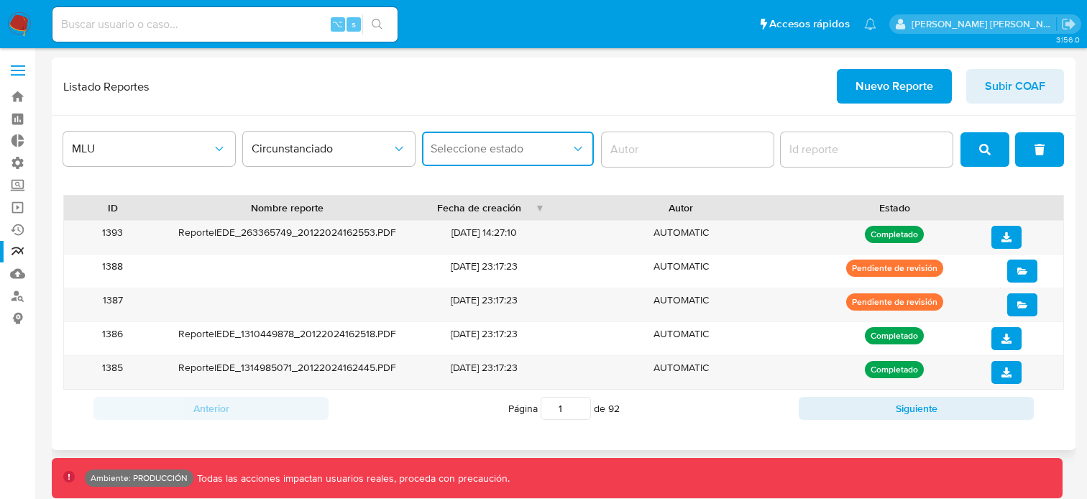
click at [543, 160] on button "Seleccione estado" at bounding box center [508, 149] width 172 height 35
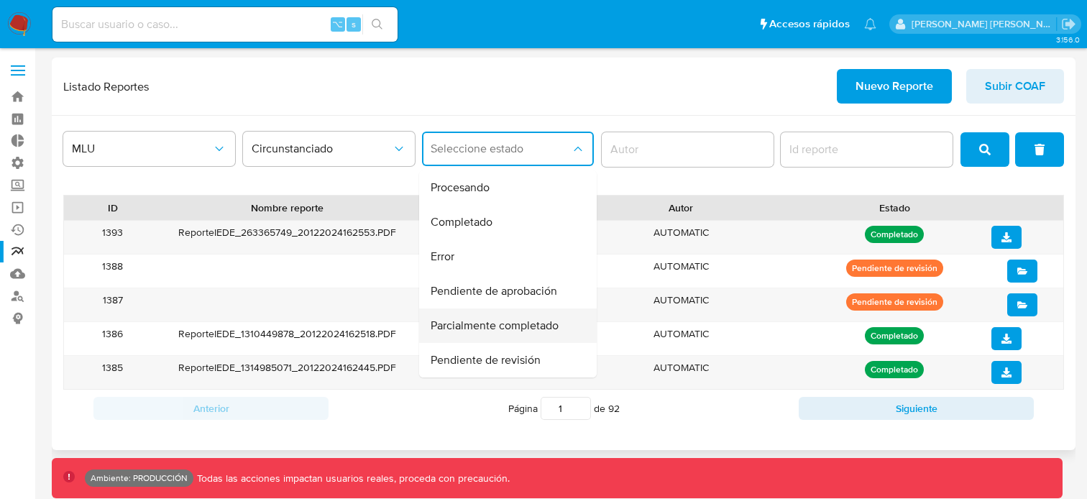
click at [535, 319] on span "Parcialmente completado" at bounding box center [495, 325] width 128 height 14
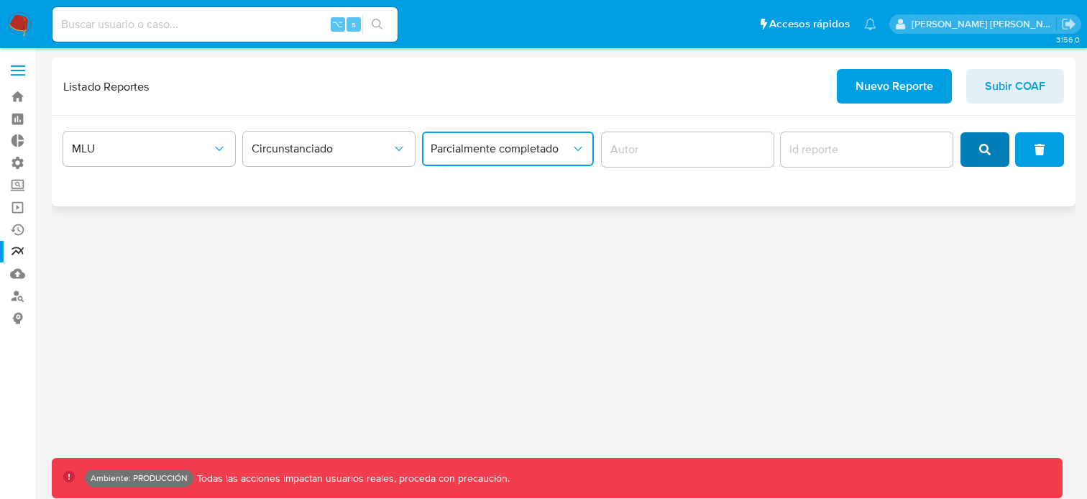
click at [983, 160] on span "search" at bounding box center [985, 150] width 12 height 32
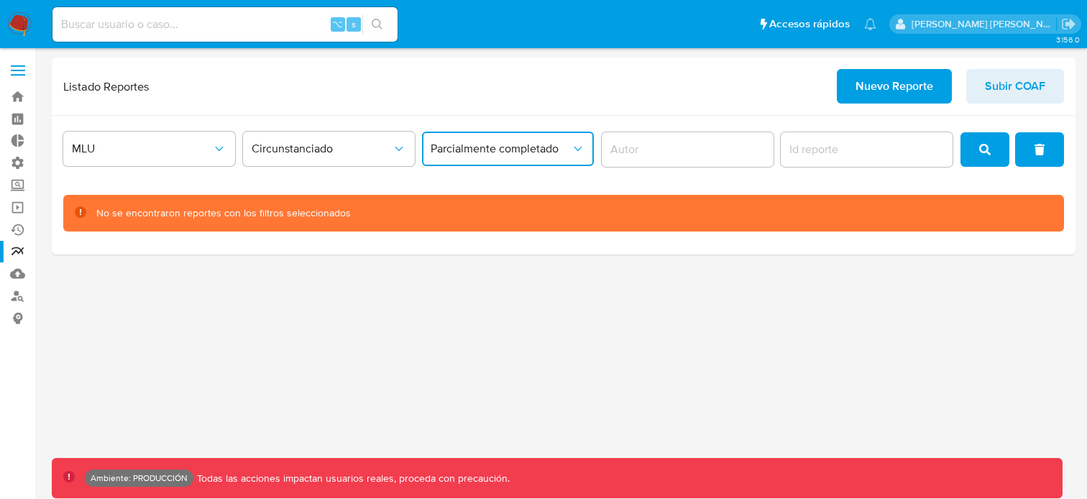
click at [473, 157] on button "Parcialmente completado" at bounding box center [508, 149] width 172 height 35
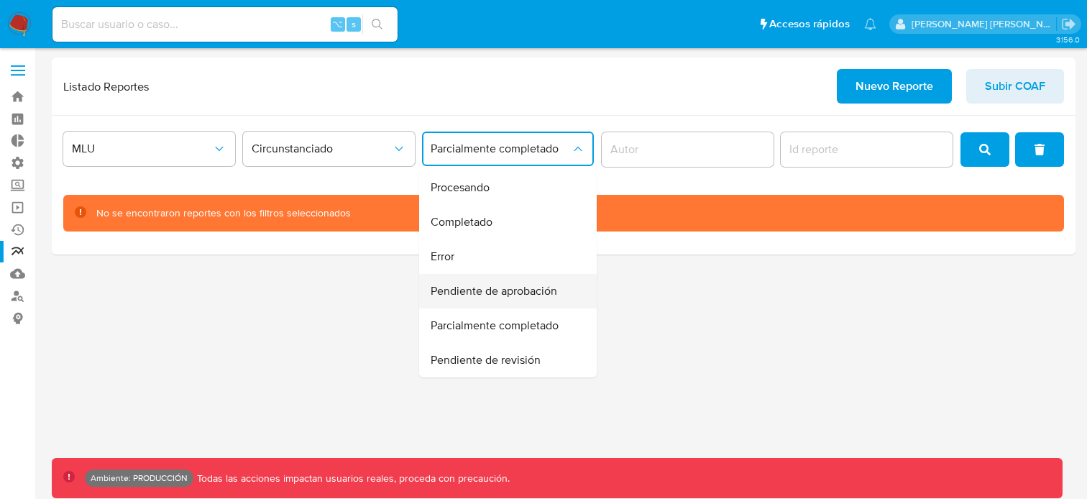
click at [526, 298] on span "Pendiente de aprobación" at bounding box center [494, 291] width 127 height 14
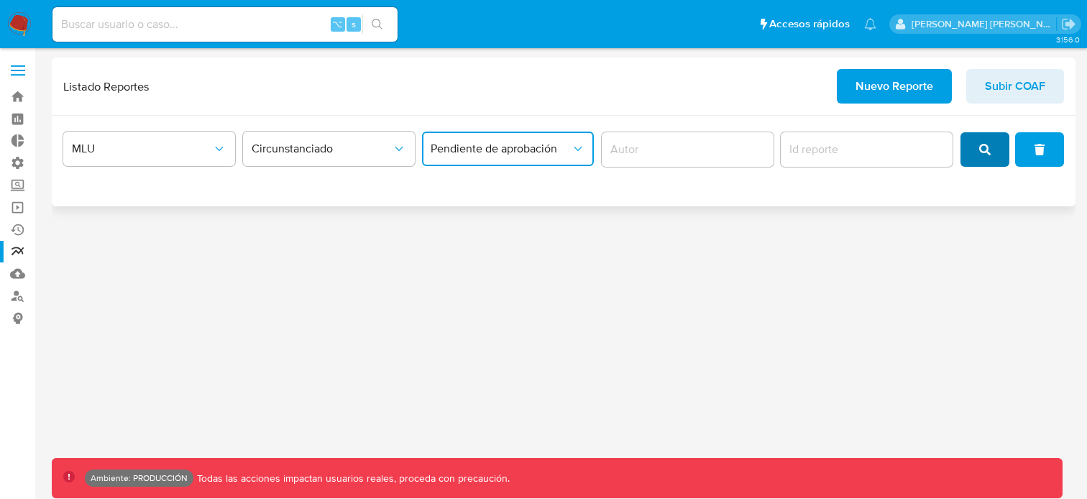
click at [973, 144] on button "search" at bounding box center [984, 149] width 49 height 35
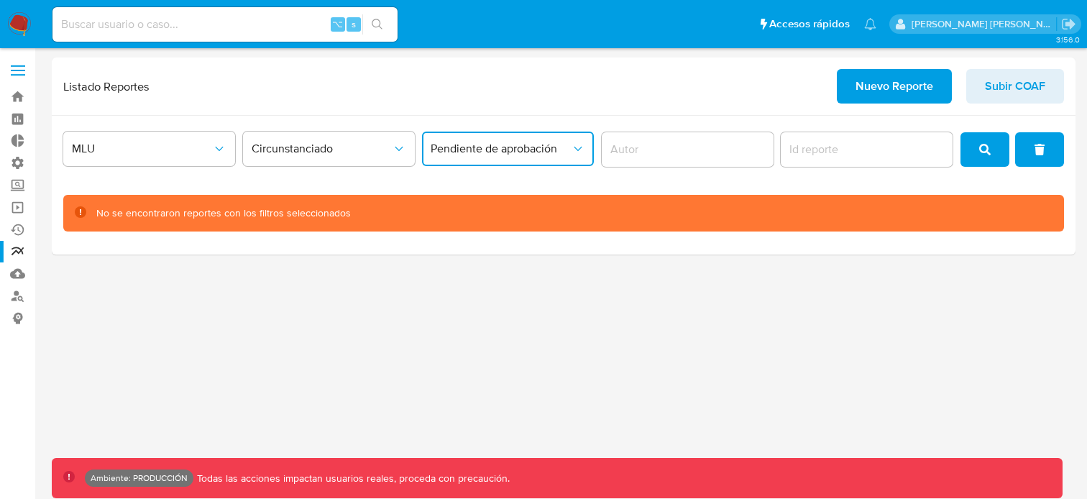
click at [547, 144] on span "Pendiente de aprobación" at bounding box center [501, 149] width 140 height 14
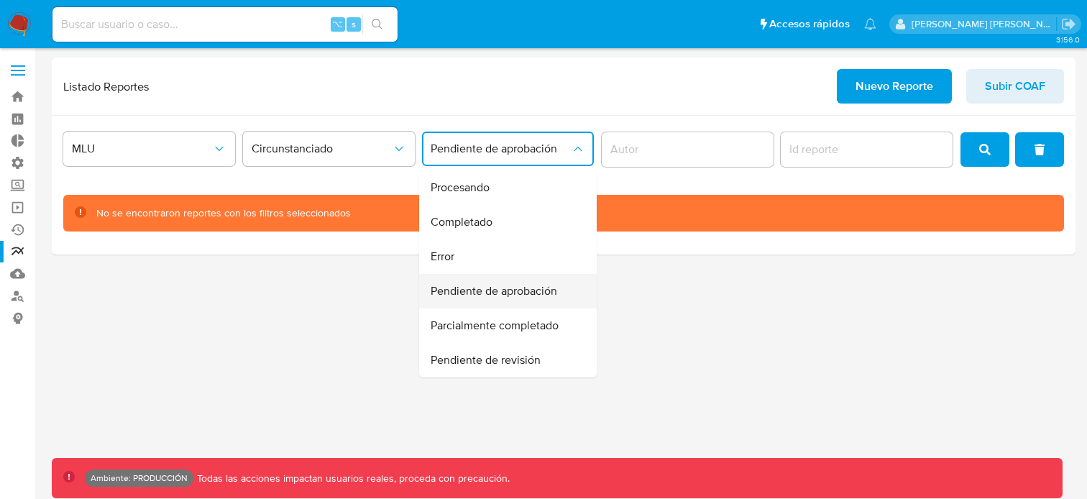
click at [523, 278] on div "Pendiente de aprobación" at bounding box center [504, 291] width 146 height 35
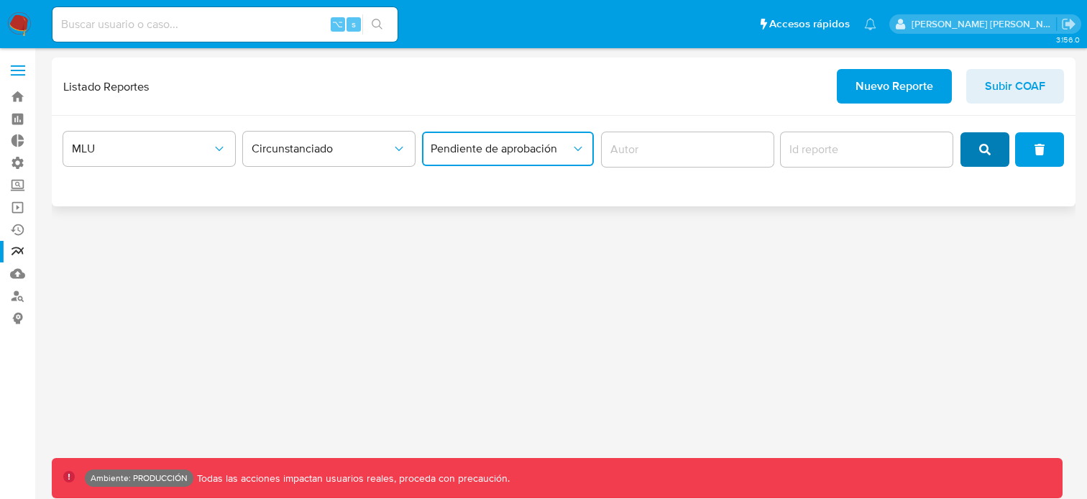
click at [965, 144] on button "search" at bounding box center [984, 149] width 49 height 35
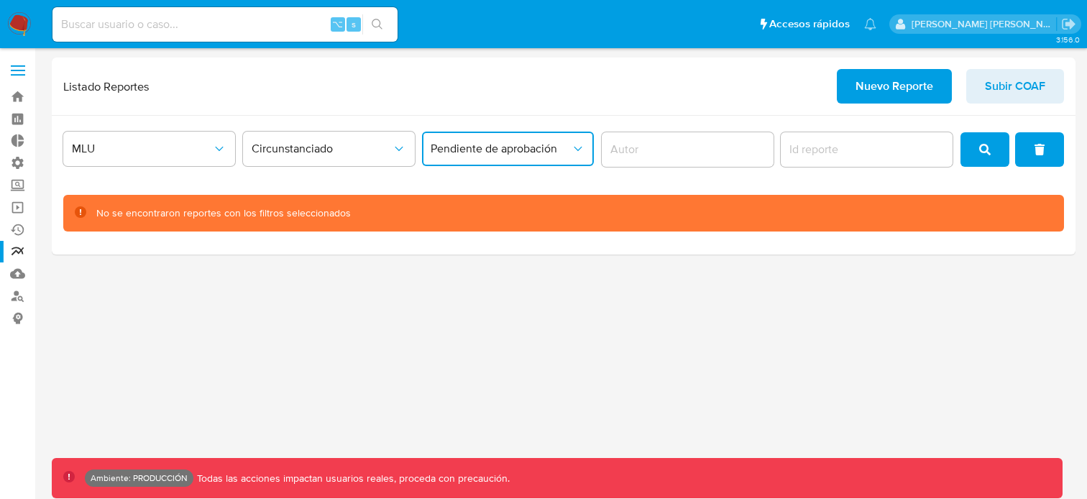
click at [526, 157] on button "Pendiente de aprobación" at bounding box center [508, 149] width 172 height 35
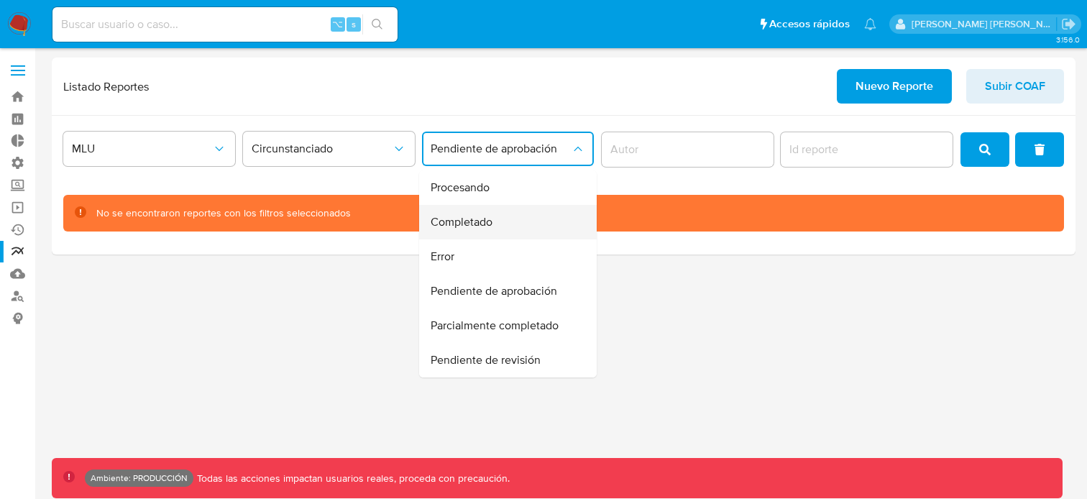
click at [520, 224] on div "Completado" at bounding box center [504, 222] width 146 height 35
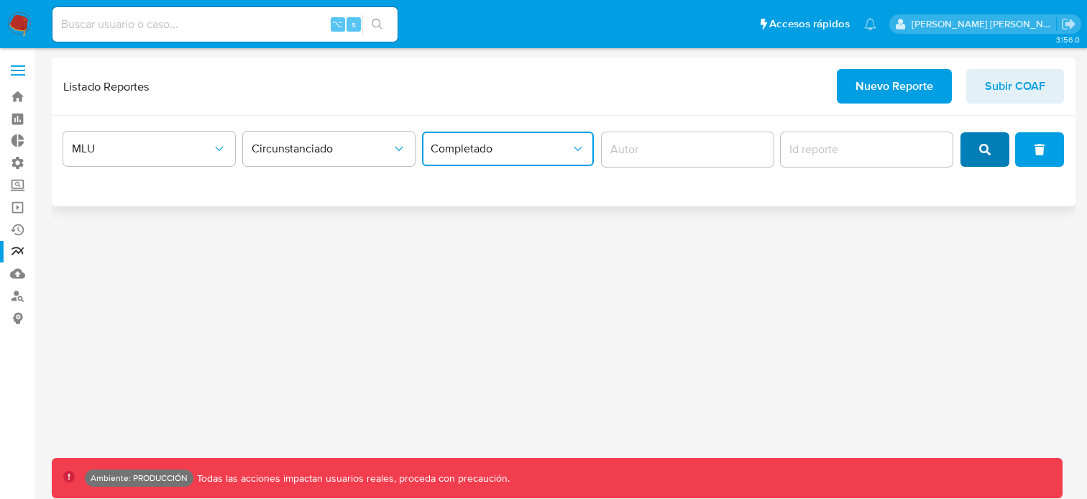
click at [983, 144] on icon "search" at bounding box center [985, 150] width 12 height 12
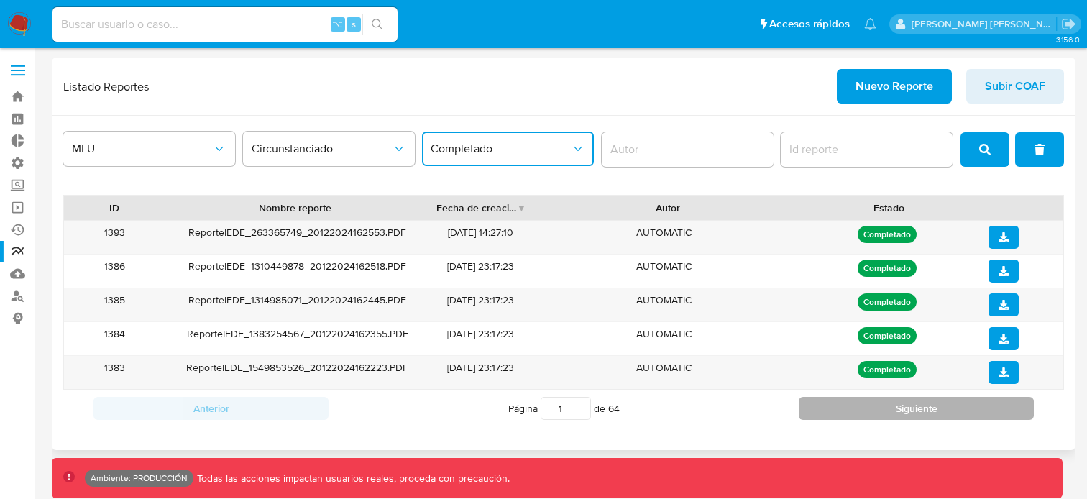
click at [837, 404] on button "Siguiente" at bounding box center [916, 408] width 235 height 23
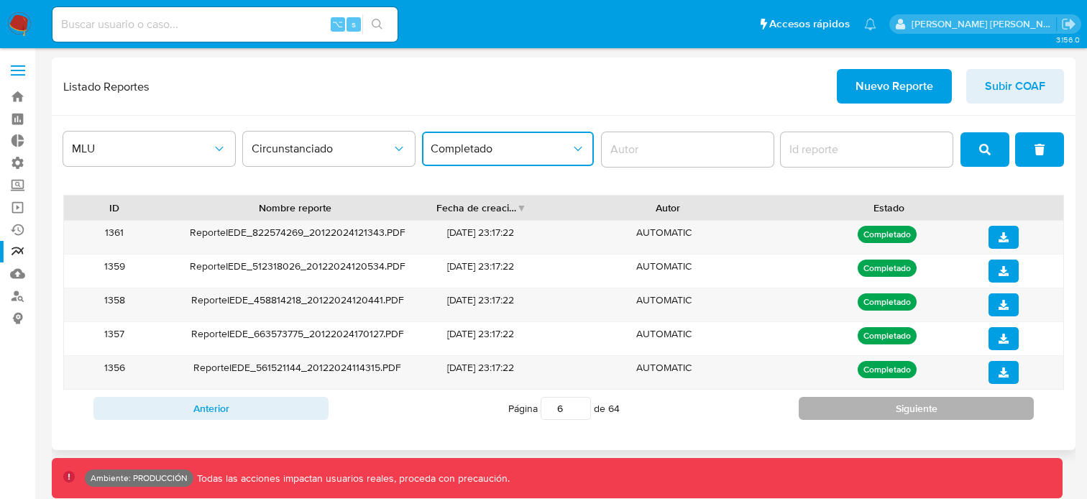
click at [837, 404] on button "Siguiente" at bounding box center [916, 408] width 235 height 23
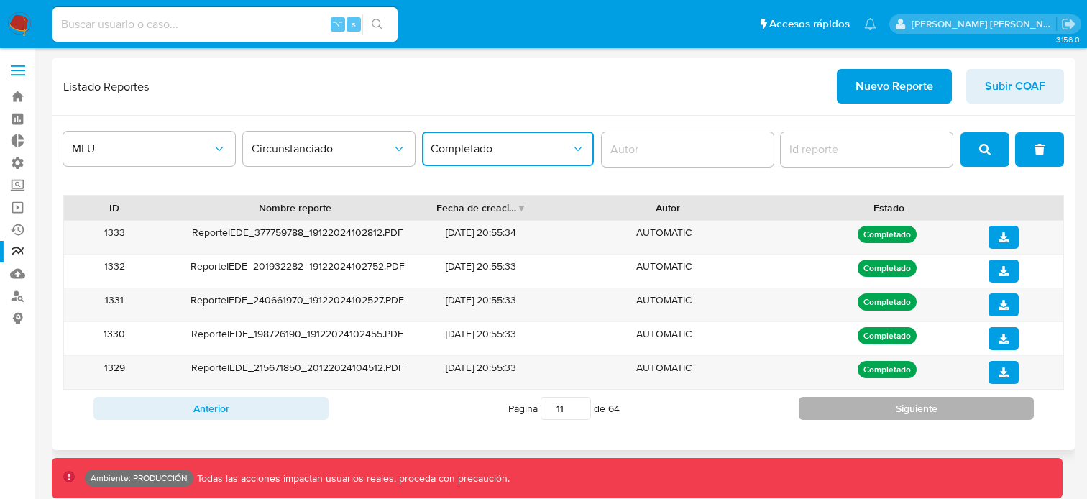
click at [837, 404] on button "Siguiente" at bounding box center [916, 408] width 235 height 23
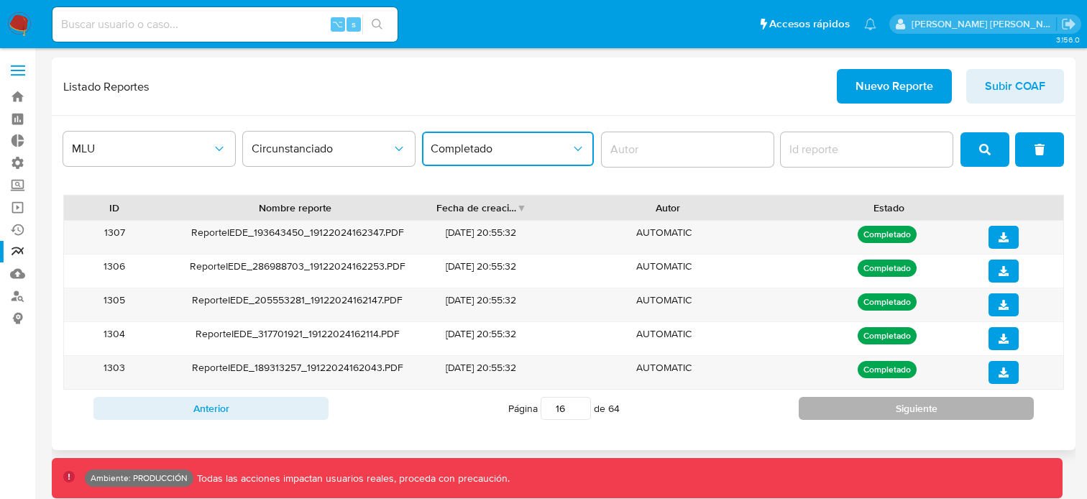
click at [837, 404] on button "Siguiente" at bounding box center [916, 408] width 235 height 23
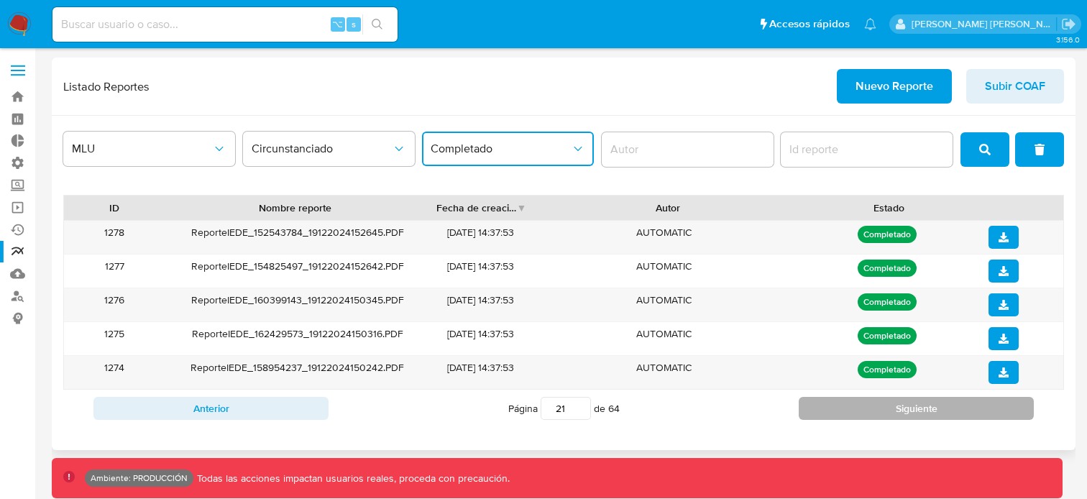
click at [837, 404] on button "Siguiente" at bounding box center [916, 408] width 235 height 23
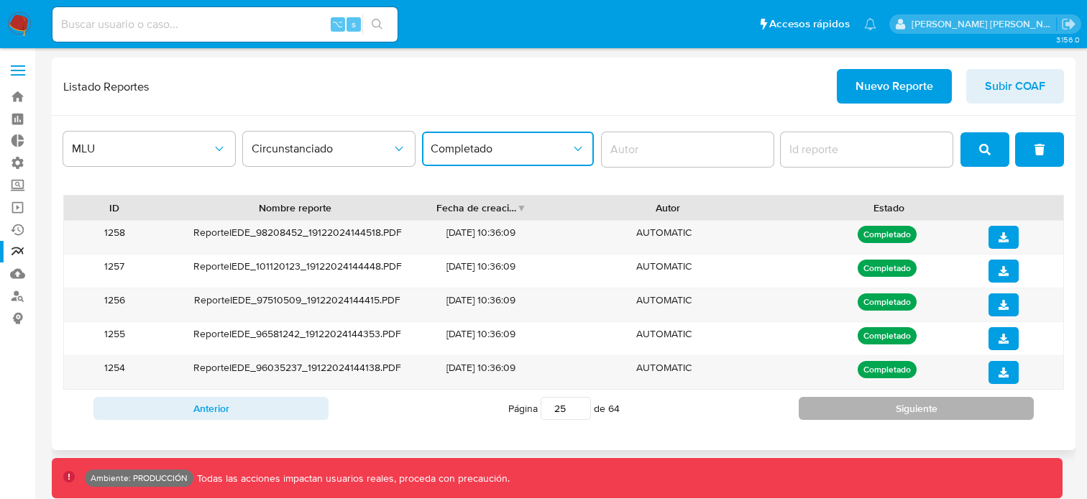
type input "26"
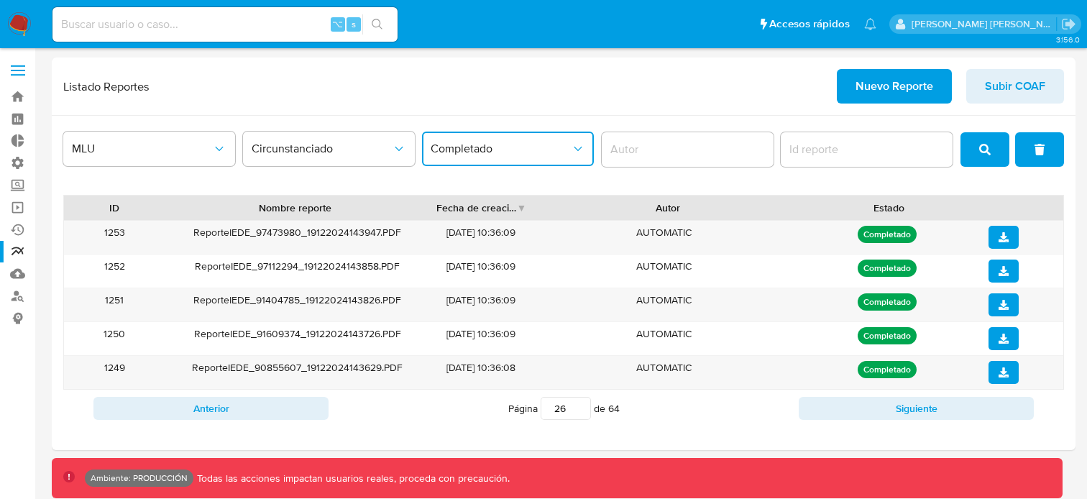
click at [514, 146] on span "Completado" at bounding box center [501, 149] width 140 height 14
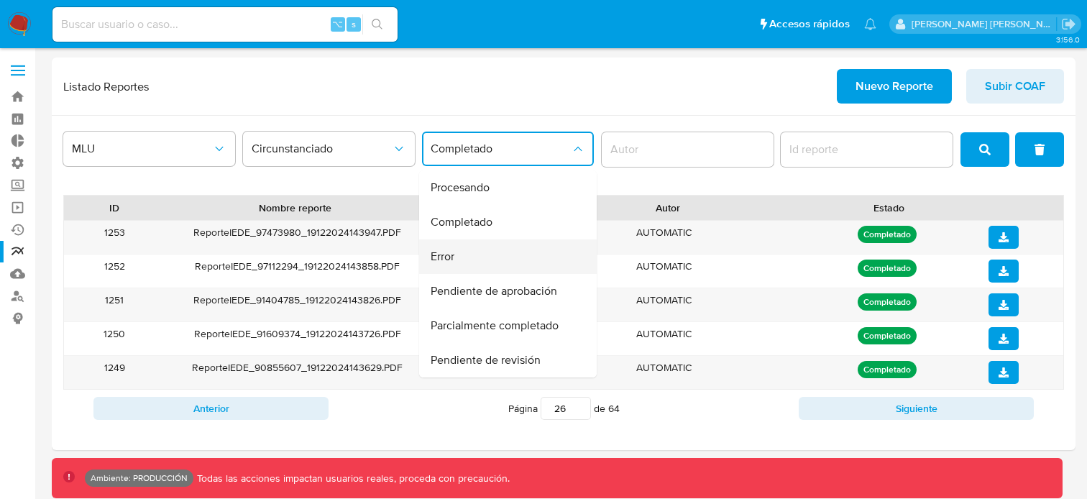
click at [523, 261] on div "Error" at bounding box center [504, 256] width 146 height 35
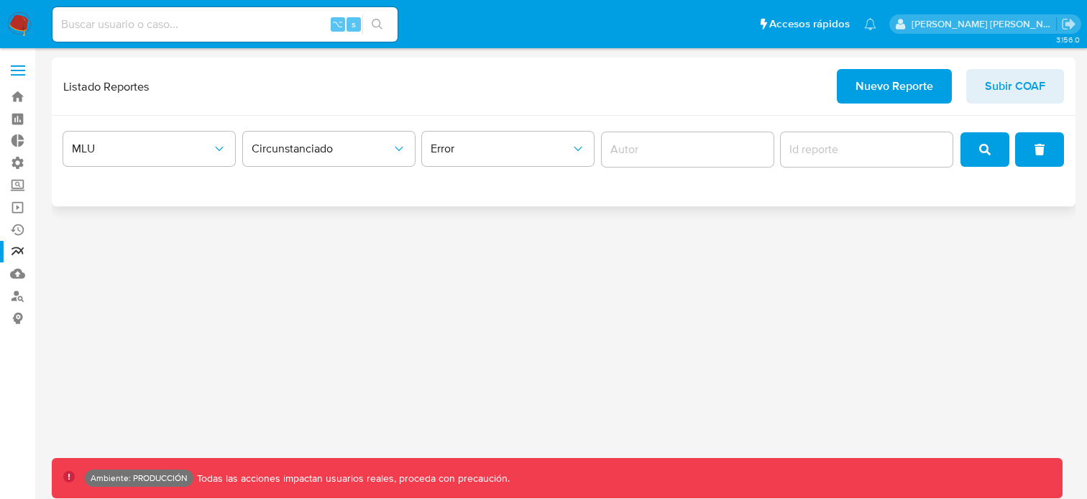
click at [971, 167] on div "MLU Circunstanciado Error" at bounding box center [563, 149] width 1001 height 45
click at [978, 147] on button "search" at bounding box center [984, 149] width 49 height 35
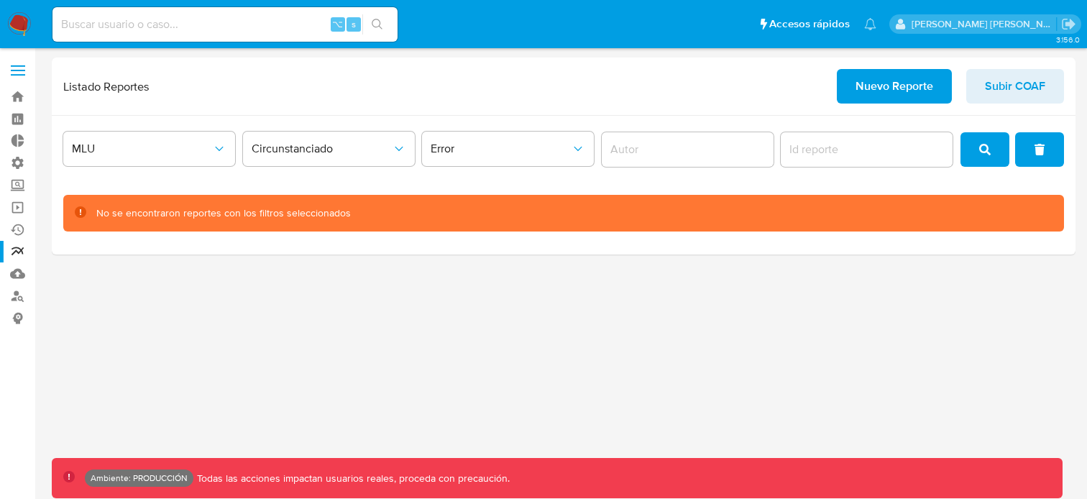
click at [353, 170] on div "Circunstanciado" at bounding box center [329, 149] width 172 height 45
click at [353, 157] on button "Circunstanciado" at bounding box center [329, 149] width 172 height 35
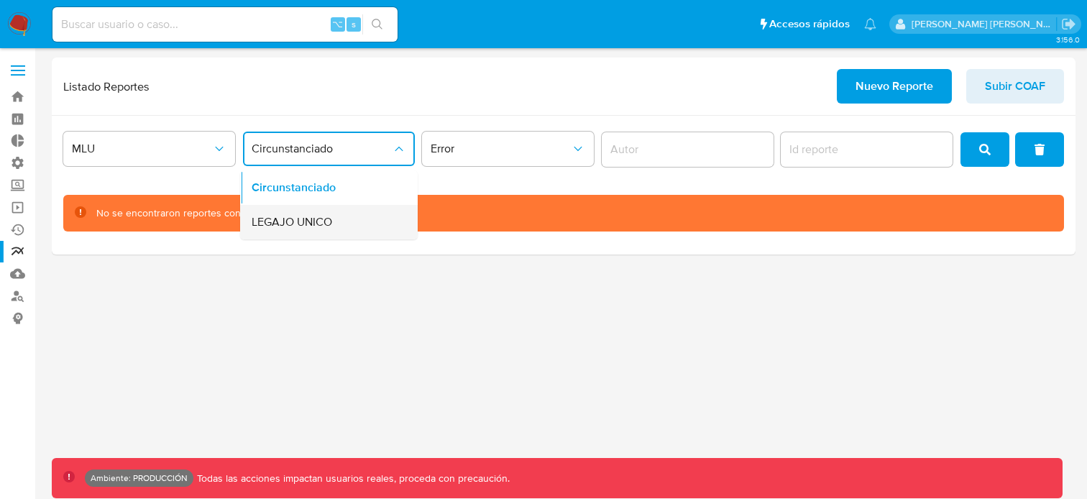
click at [363, 213] on div "LEGAJO UNICO" at bounding box center [325, 222] width 146 height 35
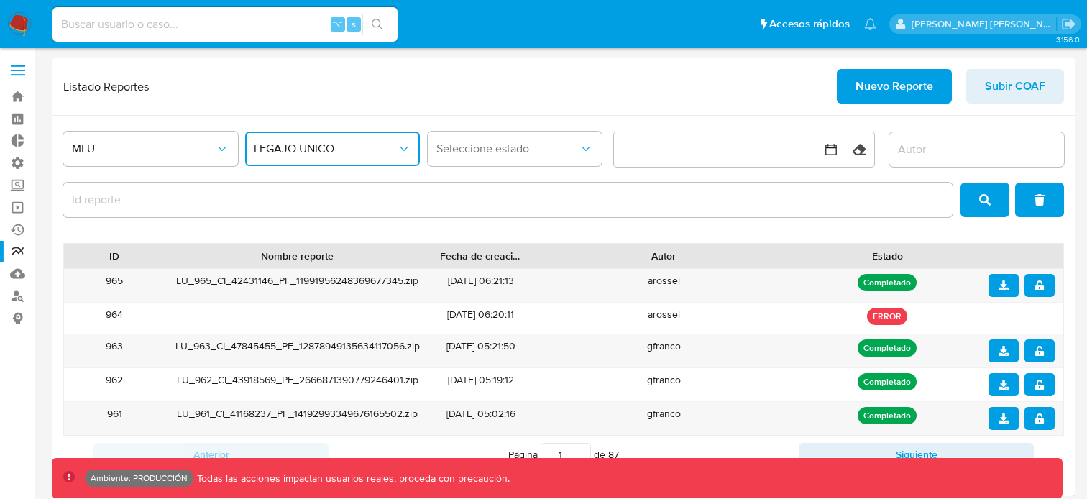
scroll to position [6, 0]
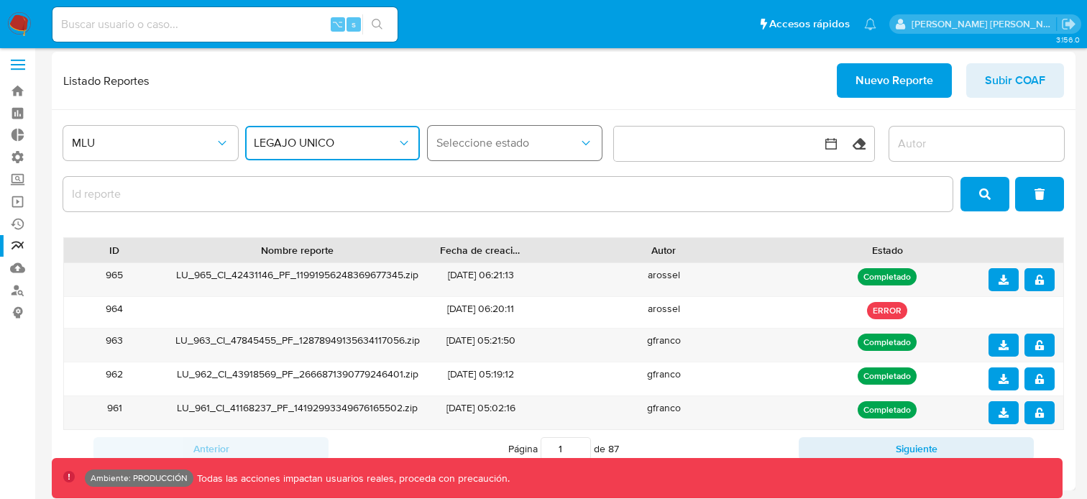
click at [587, 146] on icon "status" at bounding box center [586, 143] width 14 height 14
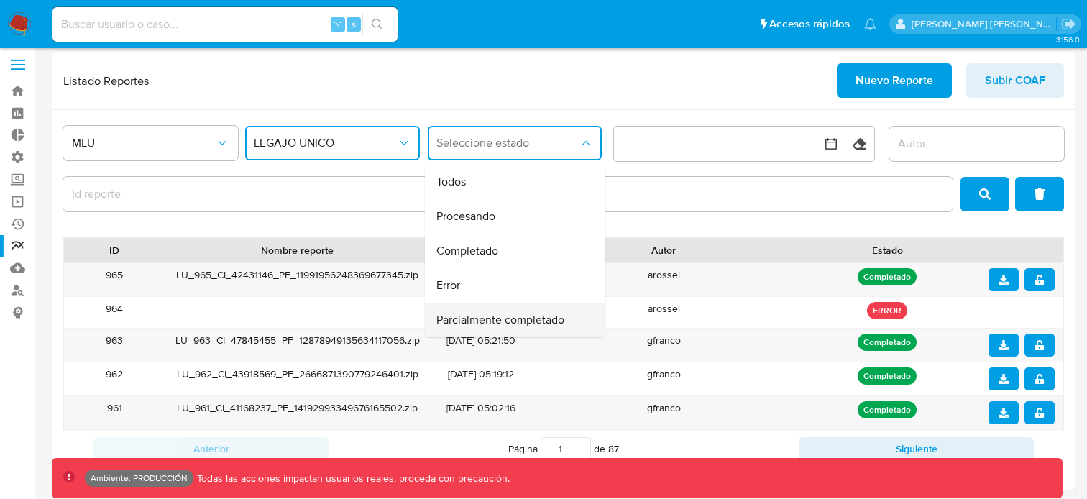
click at [542, 305] on div "Parcialmente completado" at bounding box center [510, 320] width 149 height 35
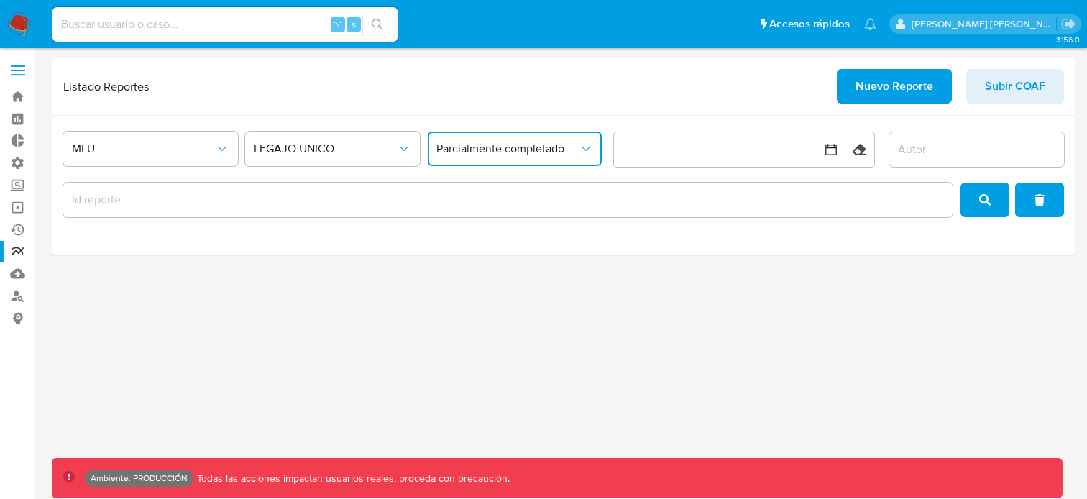
scroll to position [0, 0]
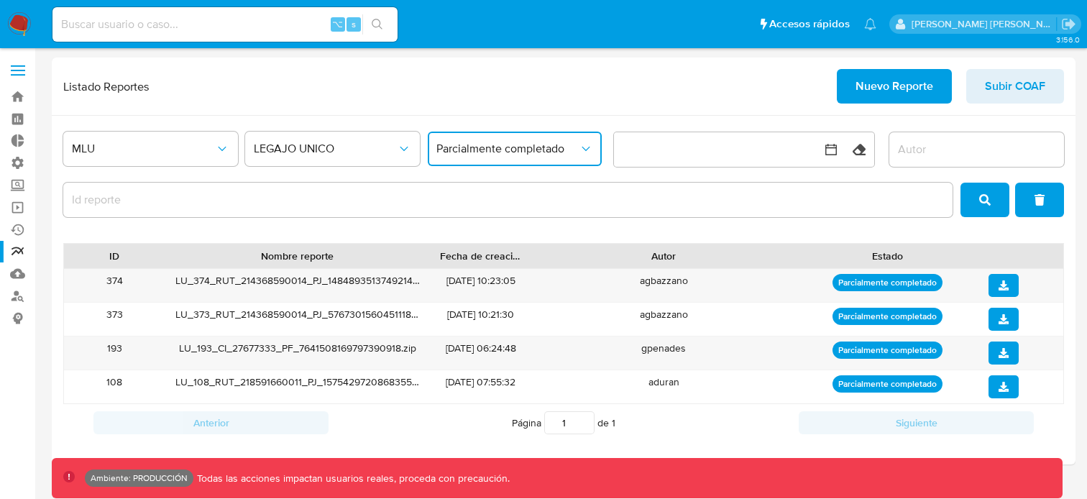
click at [497, 155] on span "Parcialmente completado" at bounding box center [507, 149] width 143 height 14
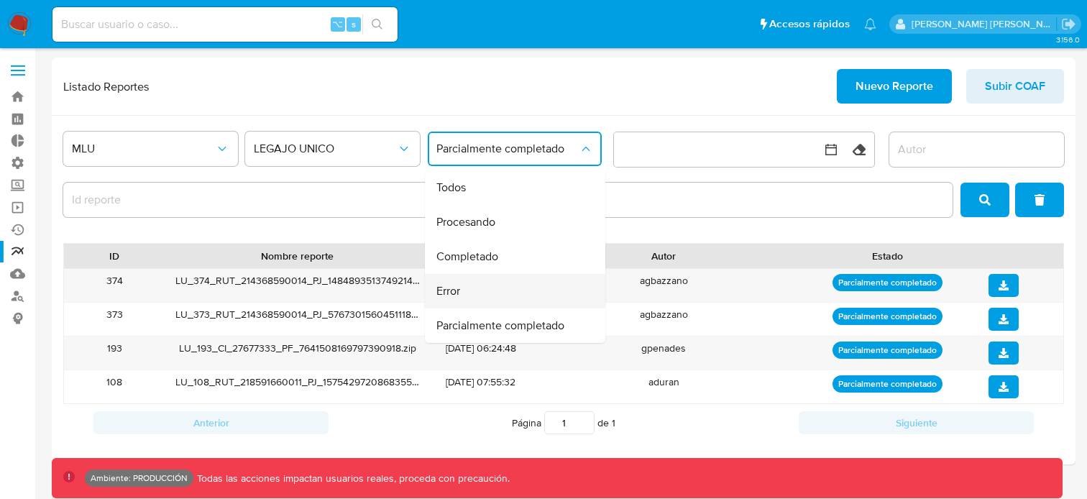
click at [497, 283] on div "Error" at bounding box center [510, 291] width 149 height 35
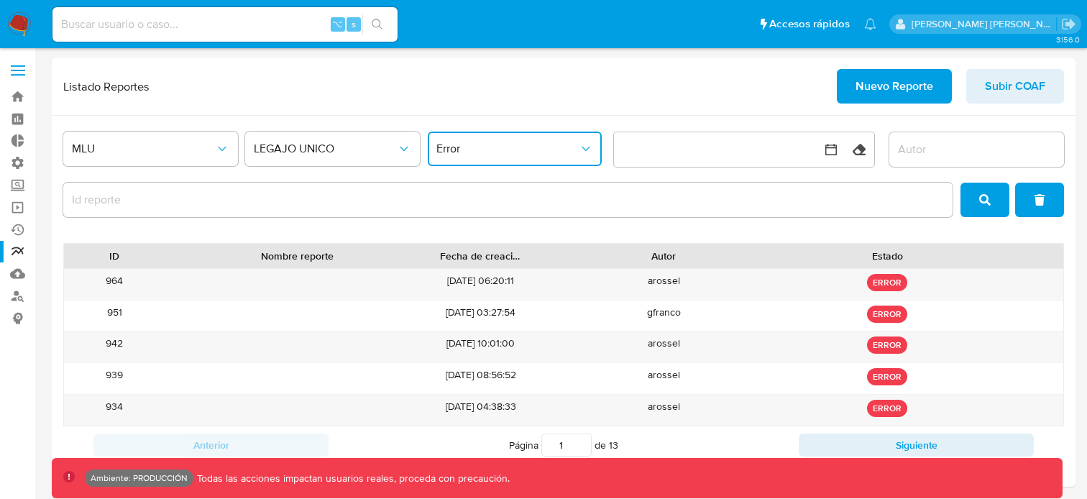
click at [539, 158] on button "Error" at bounding box center [515, 149] width 175 height 35
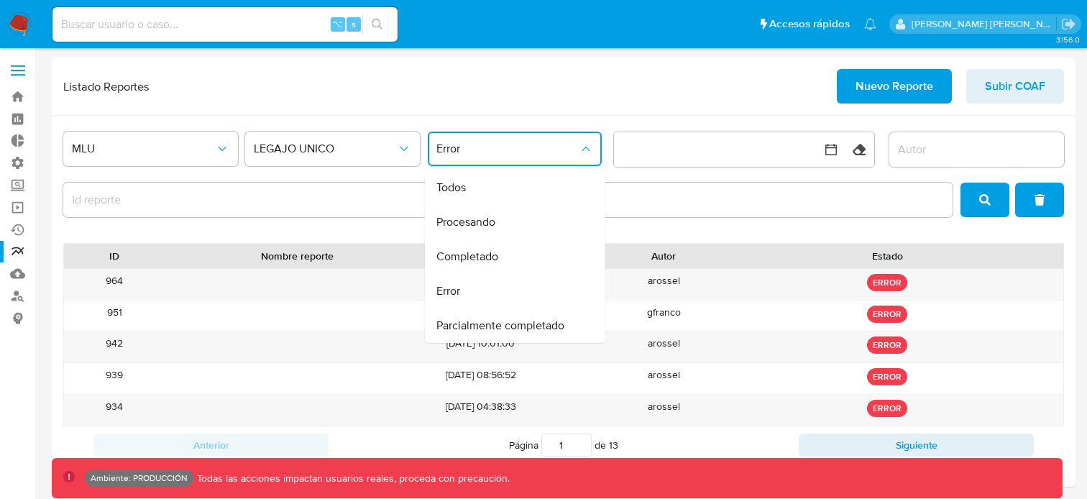
click at [520, 90] on div "Listado Reportes Nuevo Reporte Subir COAF" at bounding box center [563, 86] width 1001 height 35
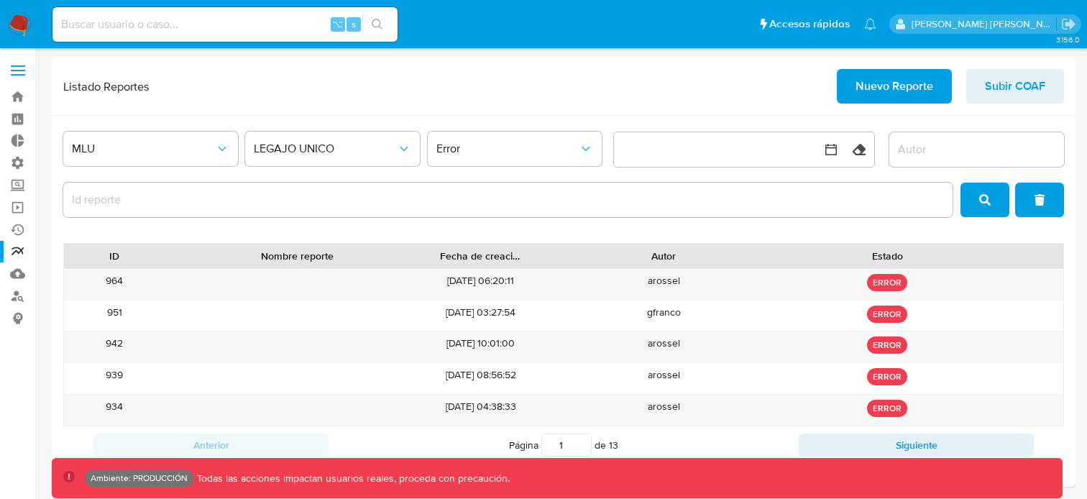
click at [1042, 200] on icon "clear" at bounding box center [1039, 200] width 10 height 12
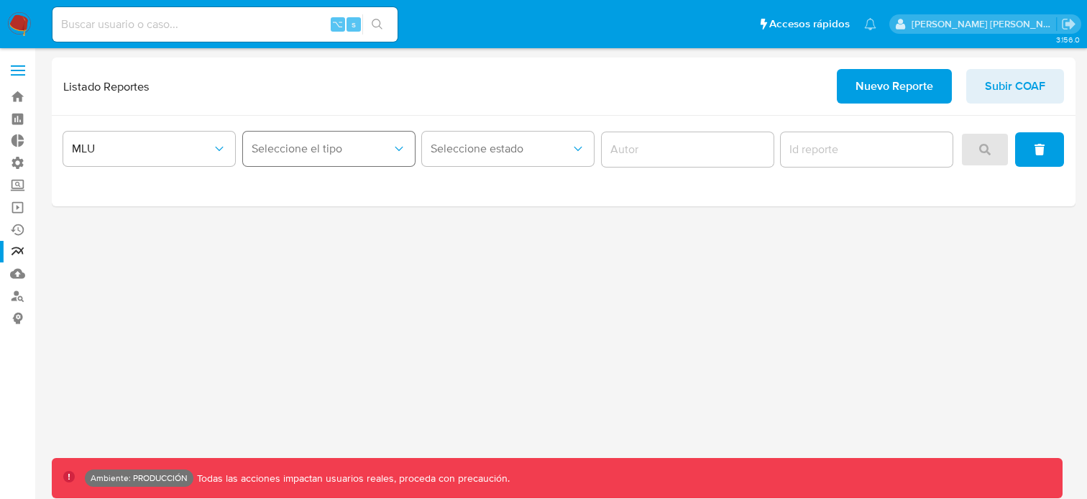
click at [387, 132] on button "Seleccione el tipo" at bounding box center [329, 149] width 172 height 35
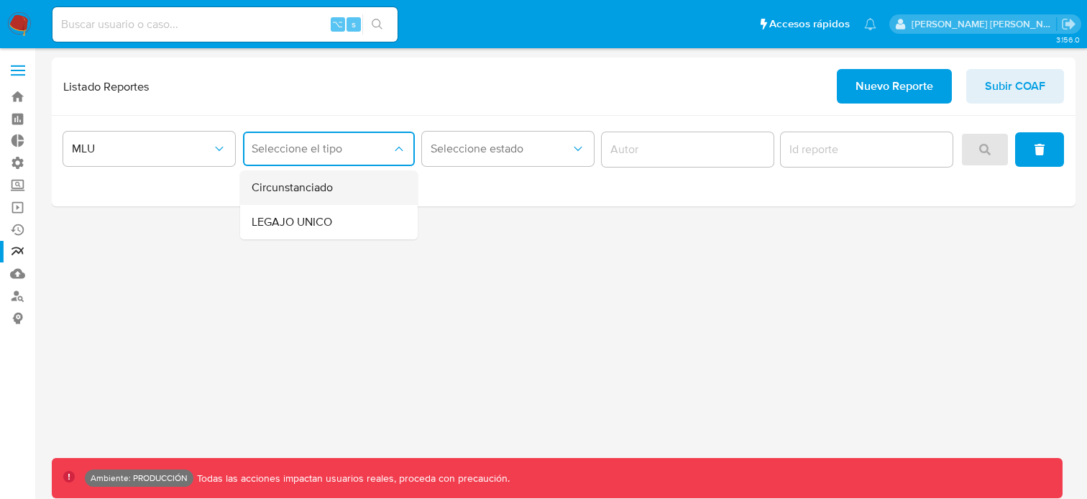
click at [354, 184] on div "Circunstanciado" at bounding box center [325, 187] width 146 height 35
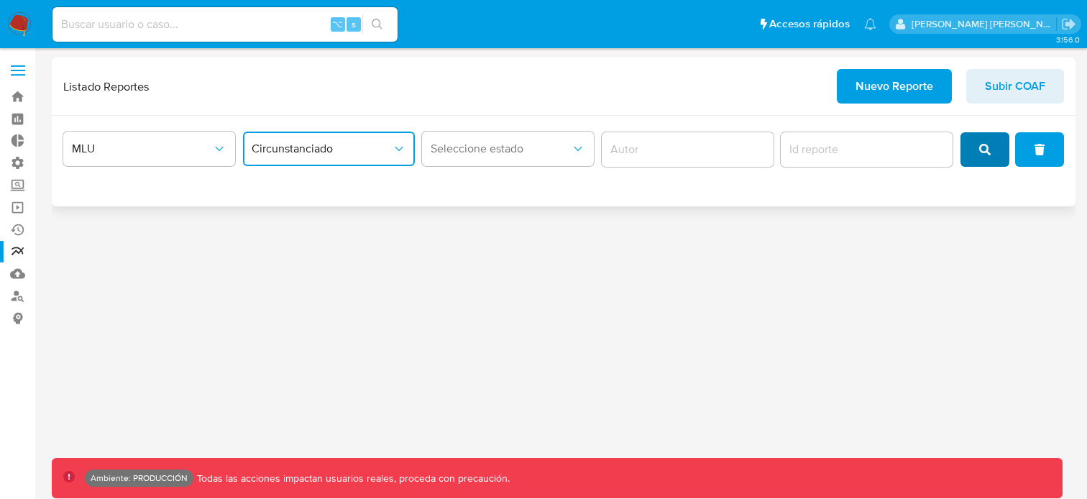
click at [986, 150] on icon "search" at bounding box center [985, 150] width 12 height 12
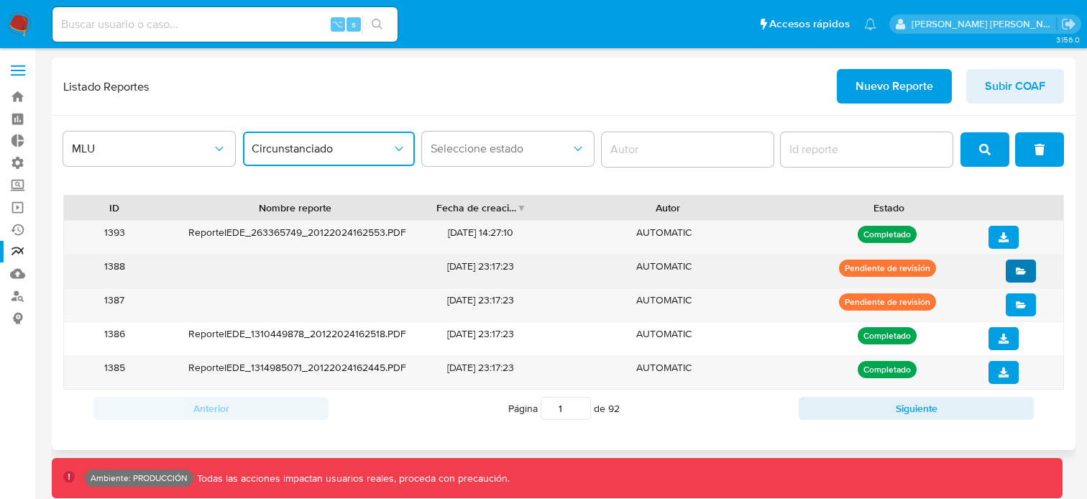
click at [1020, 275] on icon "open" at bounding box center [1021, 271] width 10 height 10
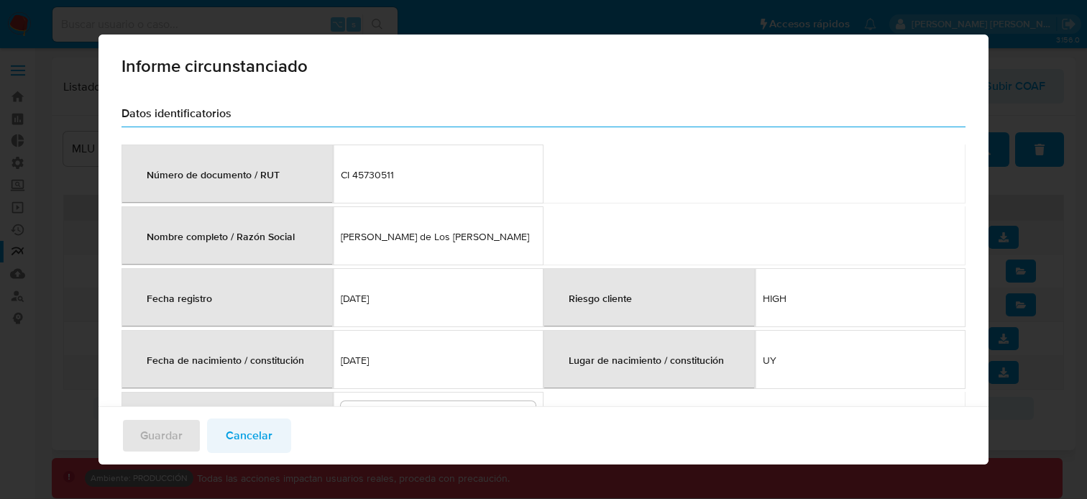
click at [257, 438] on span "Cancelar" at bounding box center [249, 436] width 47 height 32
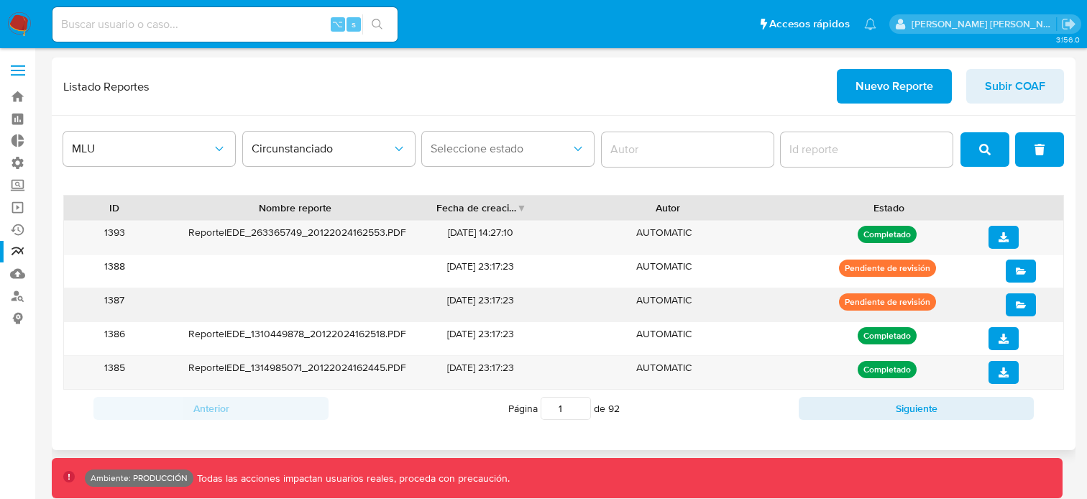
click at [1014, 303] on button "open" at bounding box center [1021, 304] width 30 height 23
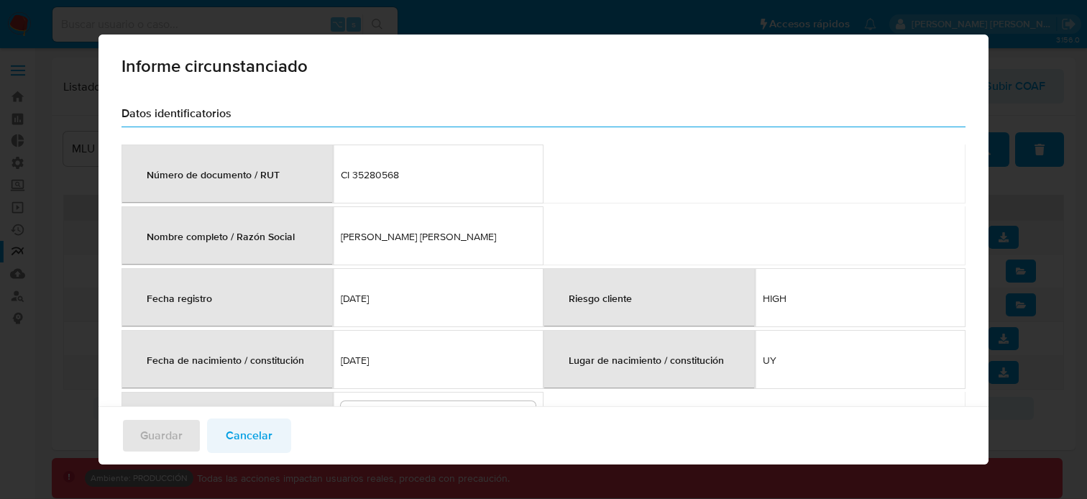
click at [263, 431] on span "Cancelar" at bounding box center [249, 436] width 47 height 32
